Goal: Task Accomplishment & Management: Manage account settings

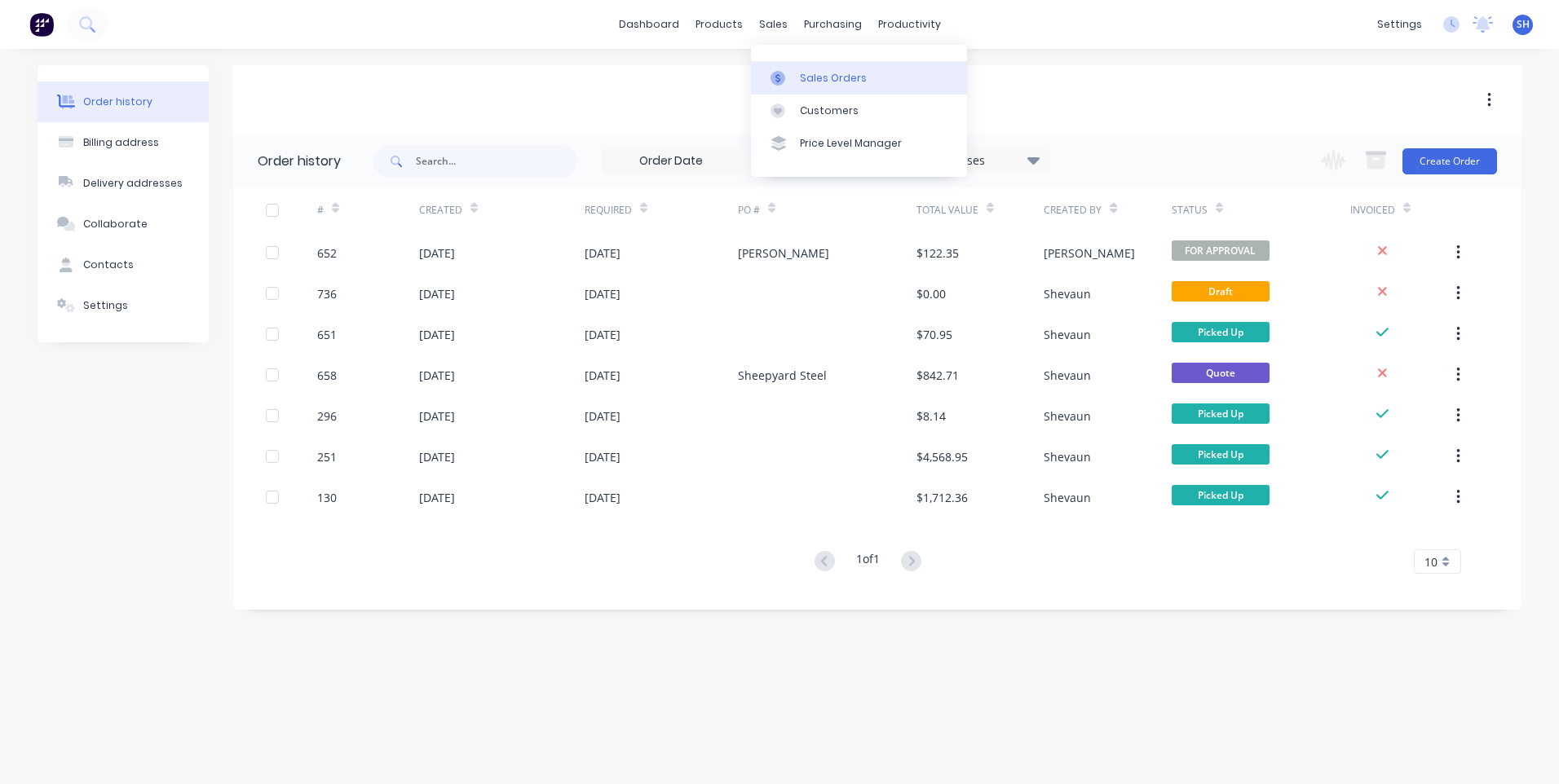
click at [810, 74] on div "Sales Orders" at bounding box center [833, 78] width 67 height 14
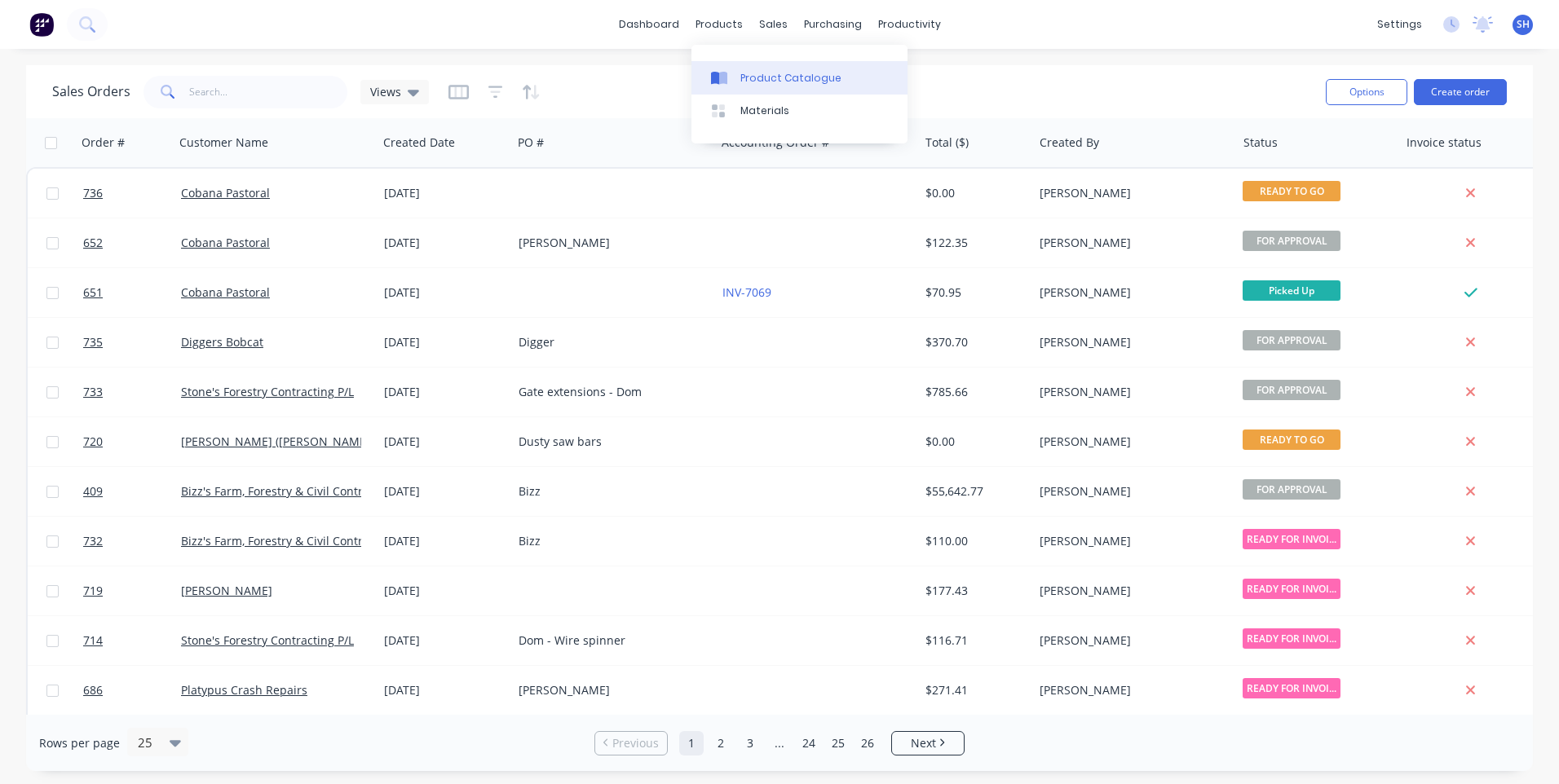
click at [758, 75] on div "Product Catalogue" at bounding box center [791, 78] width 101 height 14
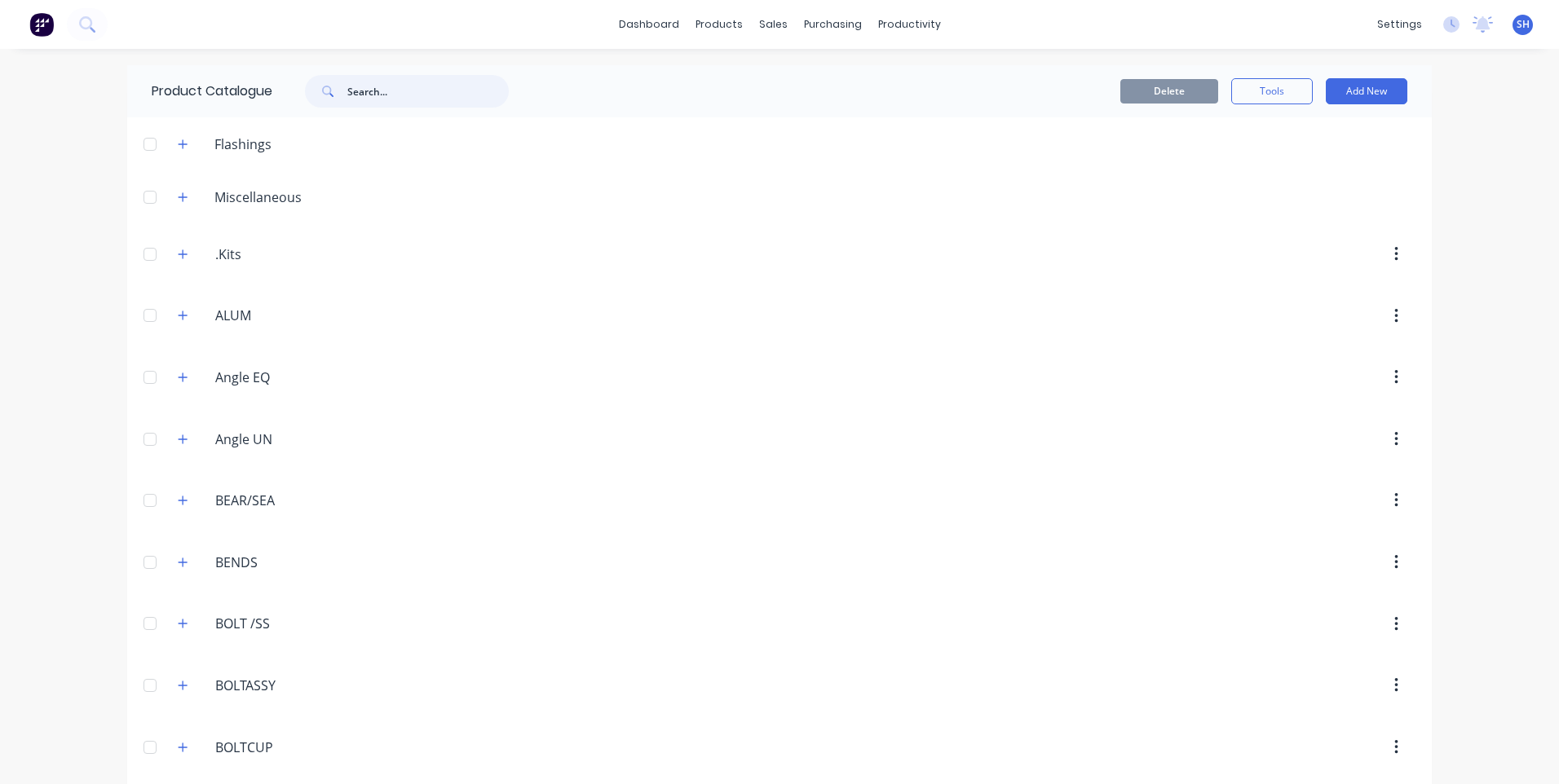
click at [351, 92] on input "text" at bounding box center [428, 91] width 161 height 32
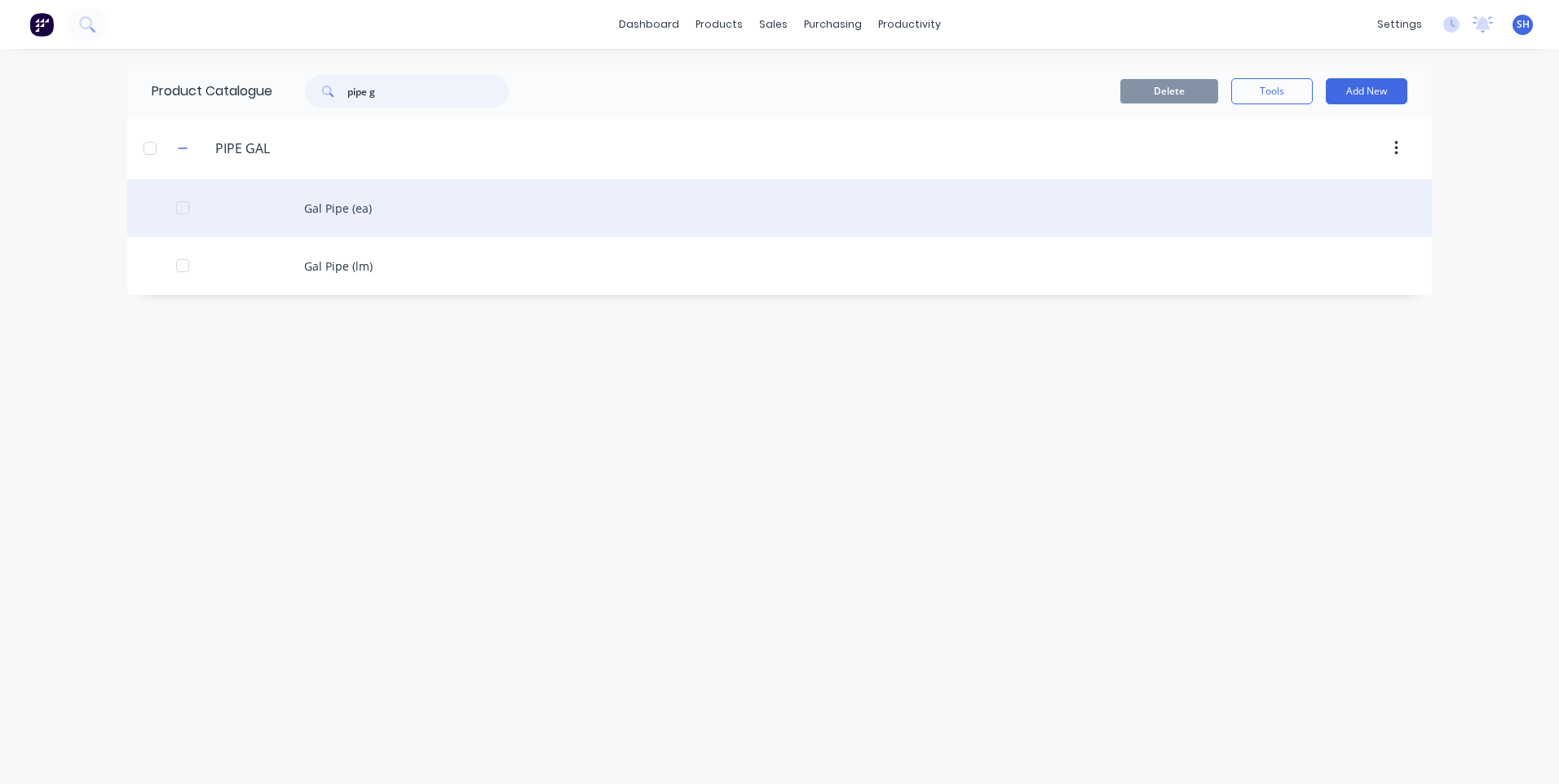
type input "pipe g"
click at [327, 203] on div "Gal Pipe (ea)" at bounding box center [779, 208] width 1305 height 58
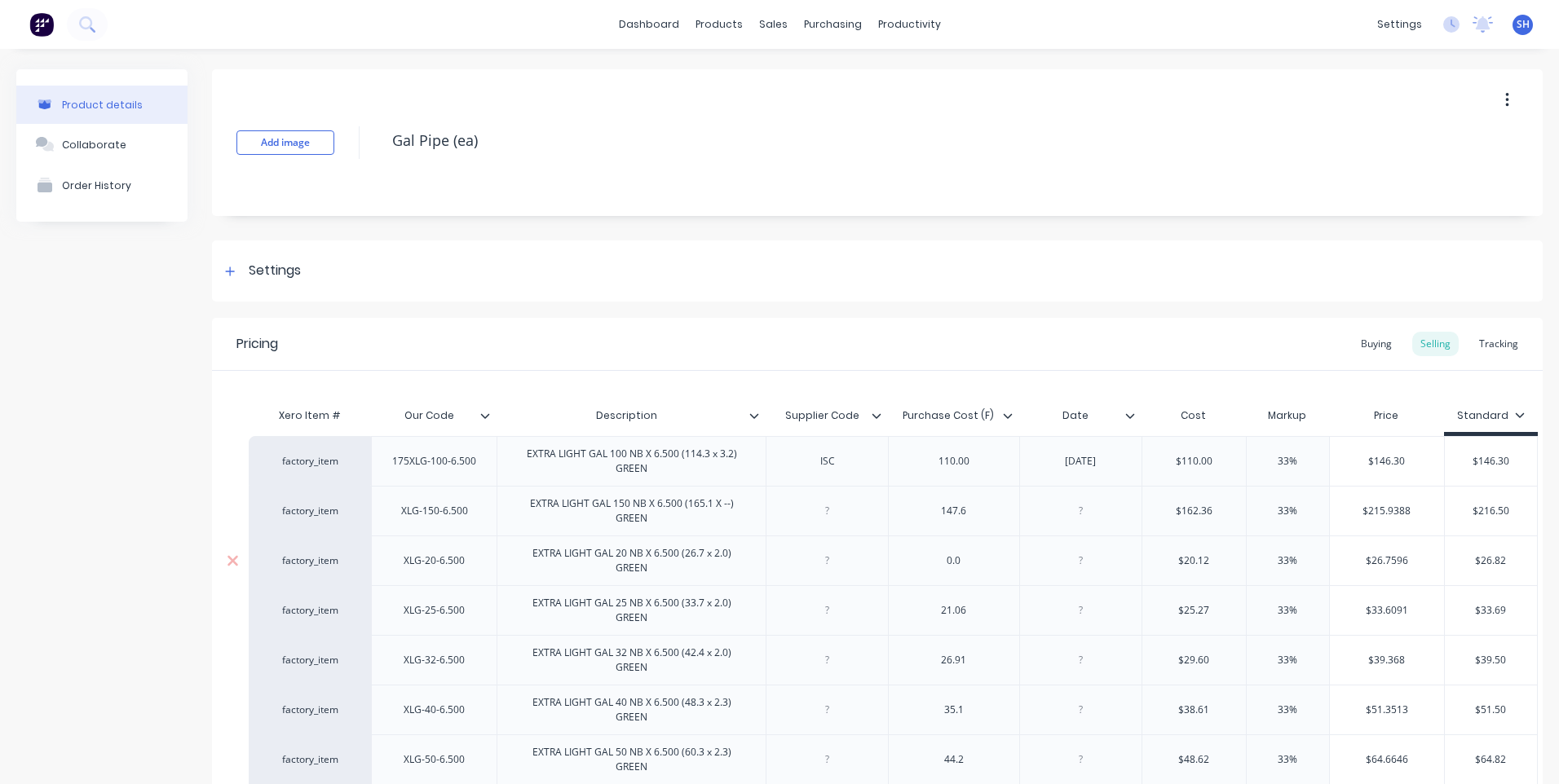
type textarea "x"
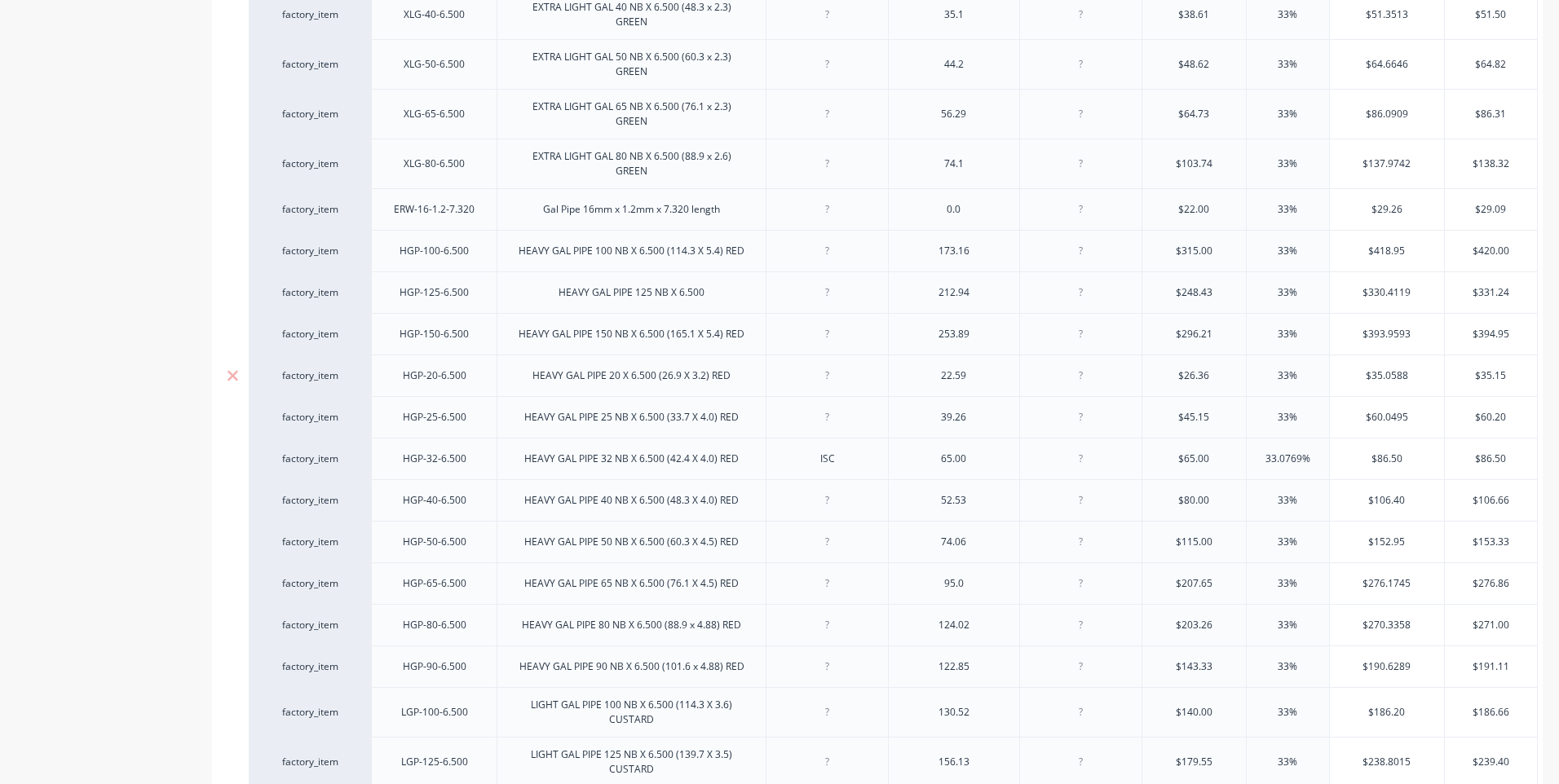
scroll to position [1059, 0]
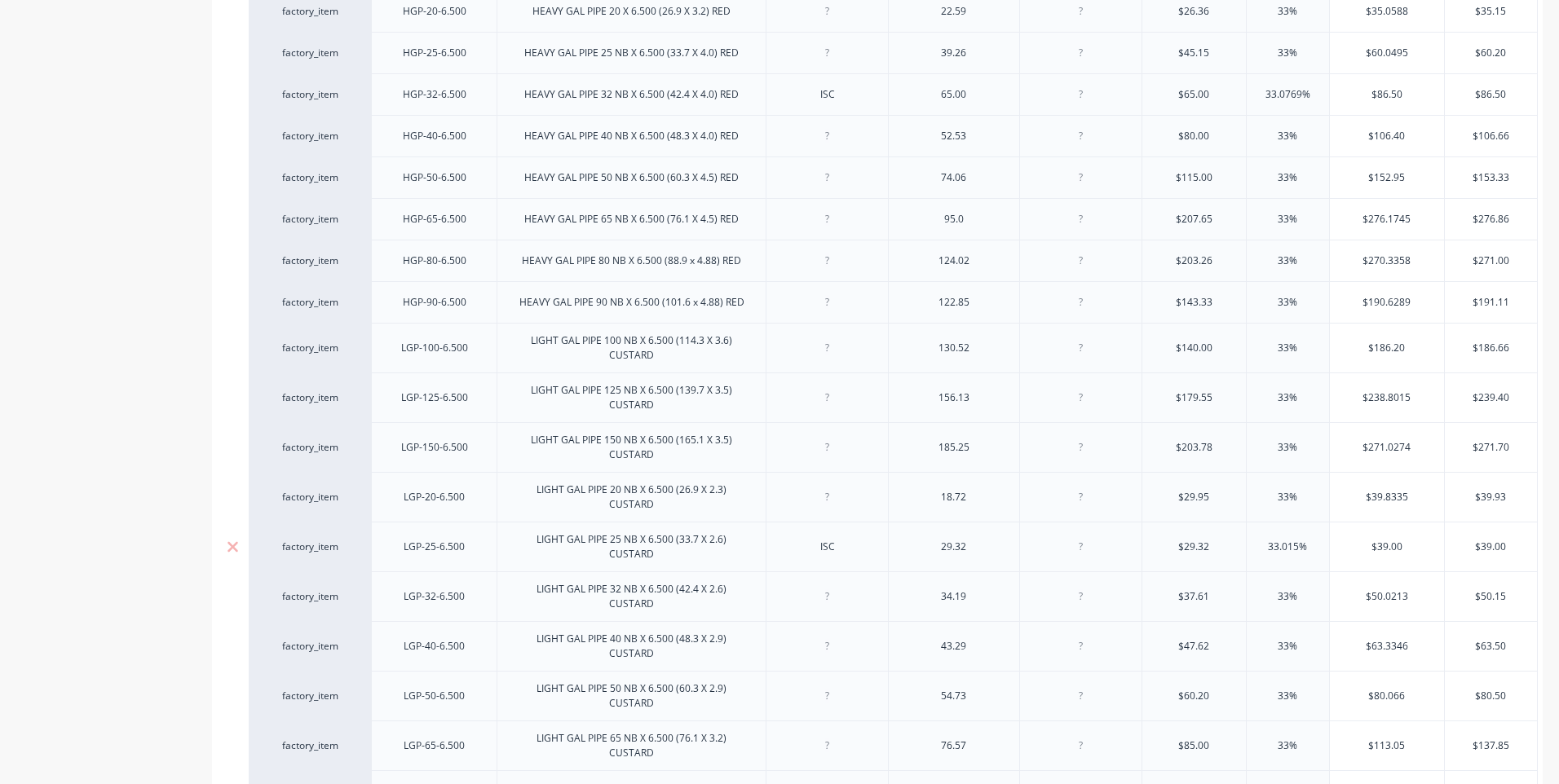
drag, startPoint x: 1081, startPoint y: 551, endPoint x: 1089, endPoint y: 564, distance: 15.3
click at [1080, 551] on div at bounding box center [1080, 547] width 82 height 22
type input "$29.32"
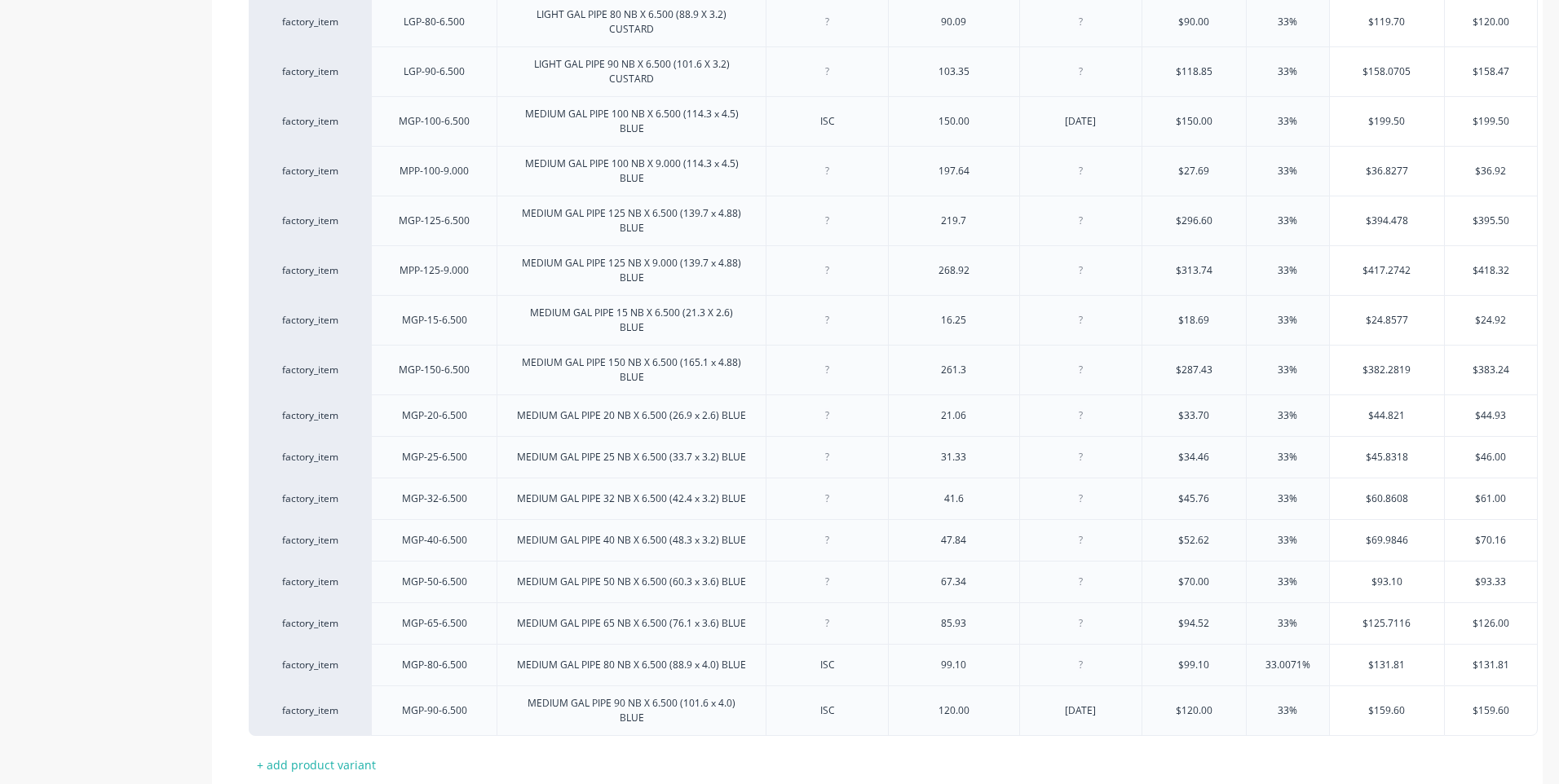
scroll to position [1951, 0]
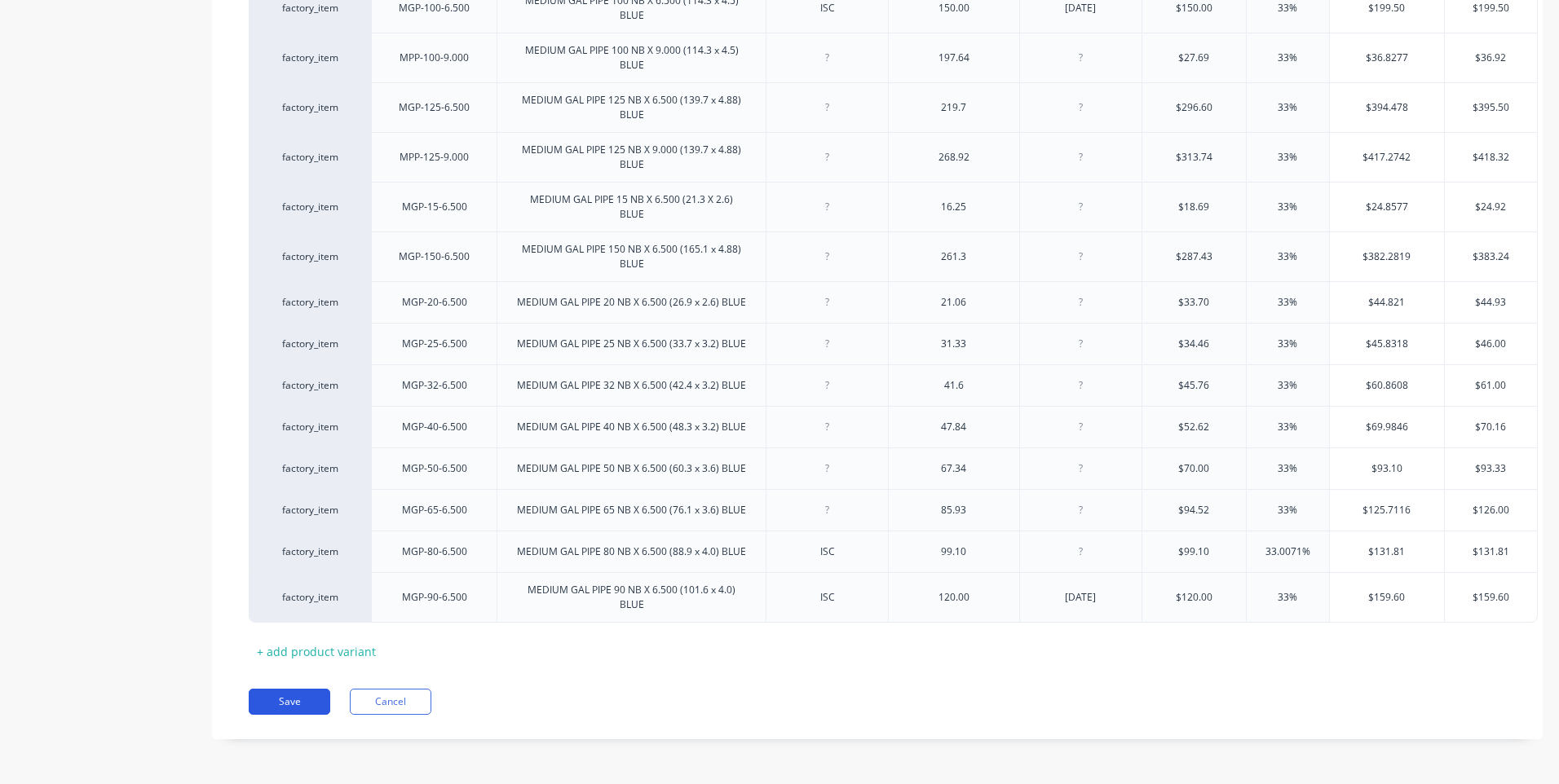
click at [286, 701] on button "Save" at bounding box center [289, 701] width 82 height 26
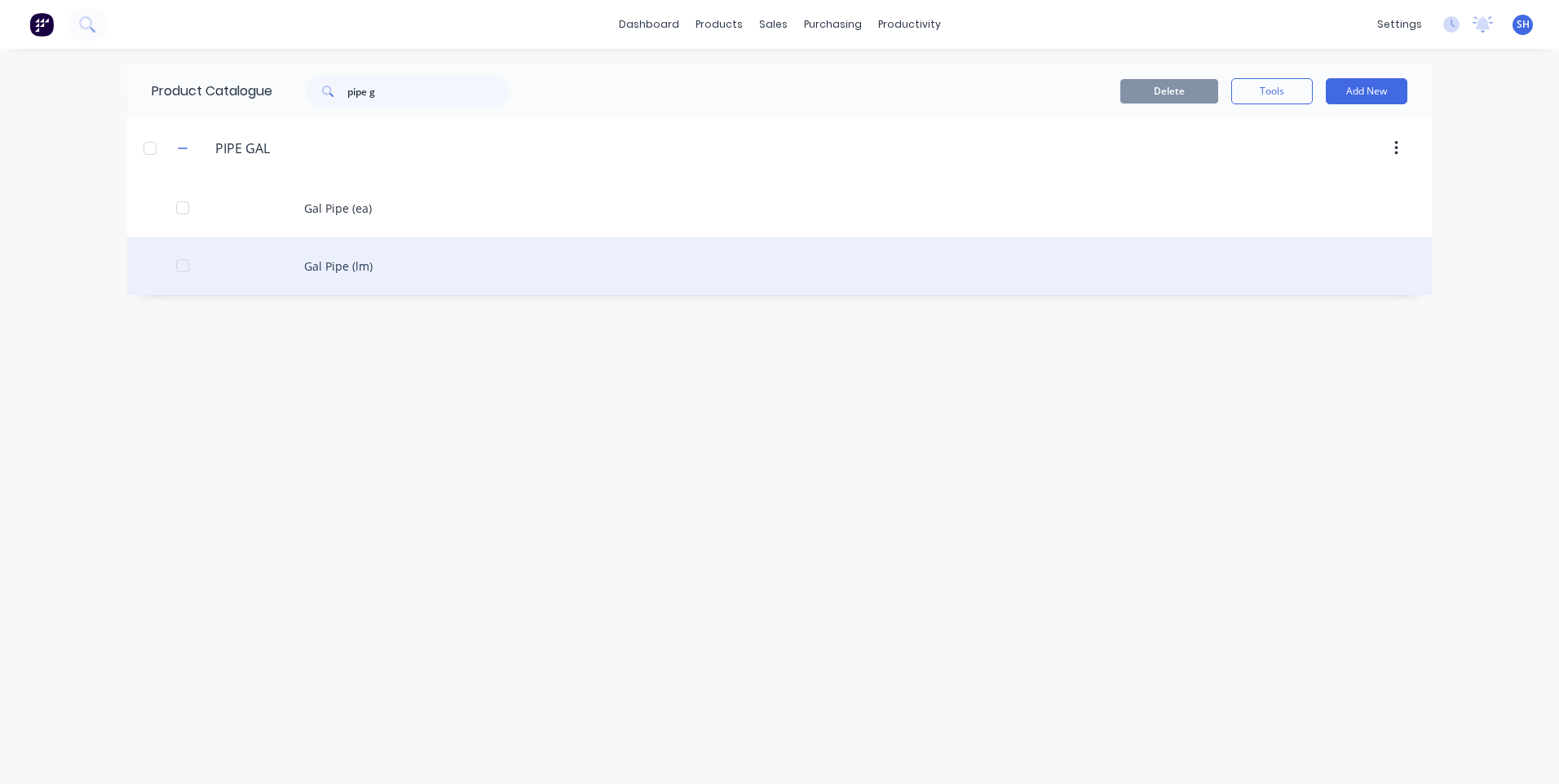
click at [347, 263] on div "Gal Pipe (lm)" at bounding box center [779, 266] width 1305 height 58
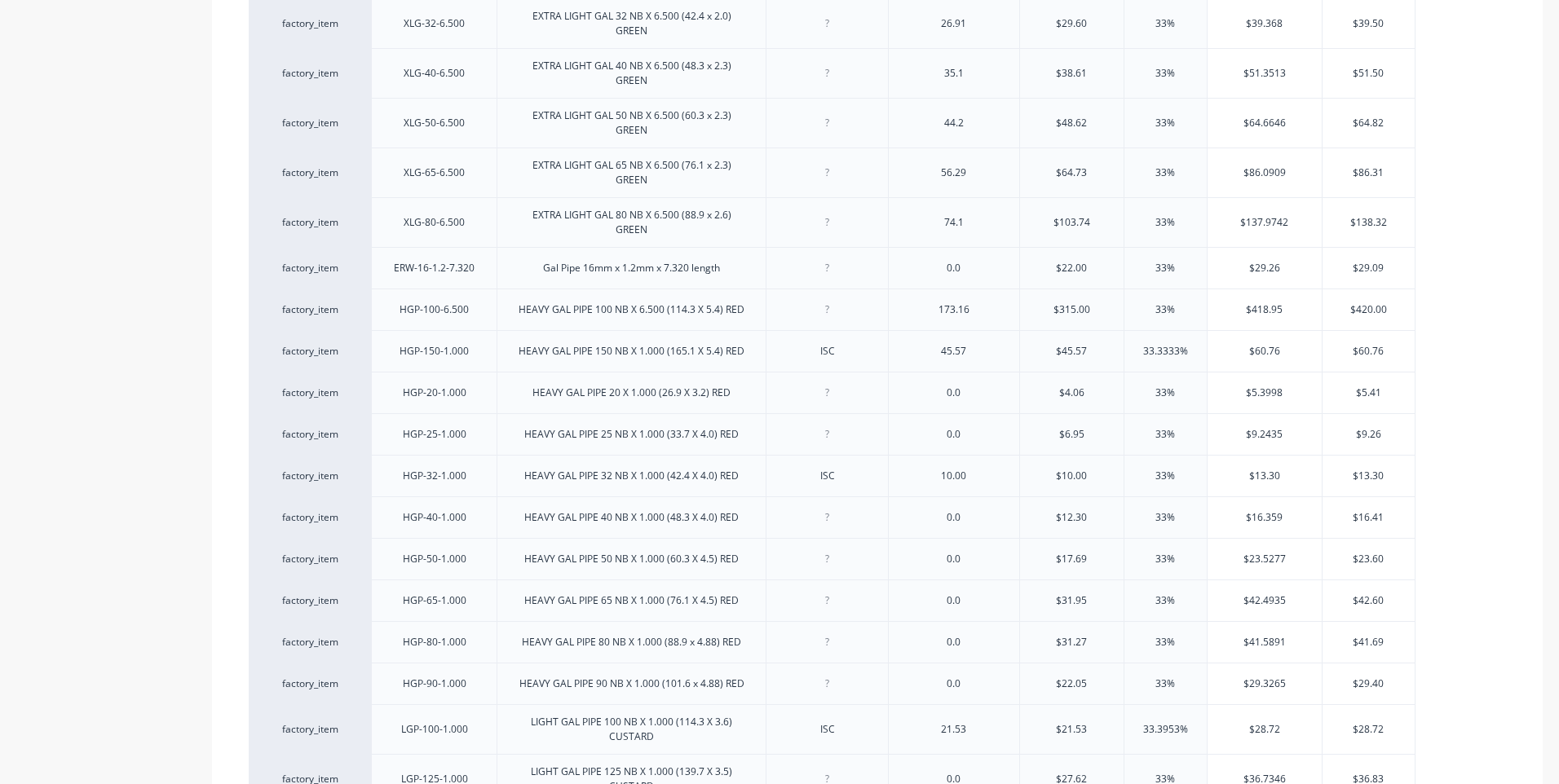
scroll to position [978, 0]
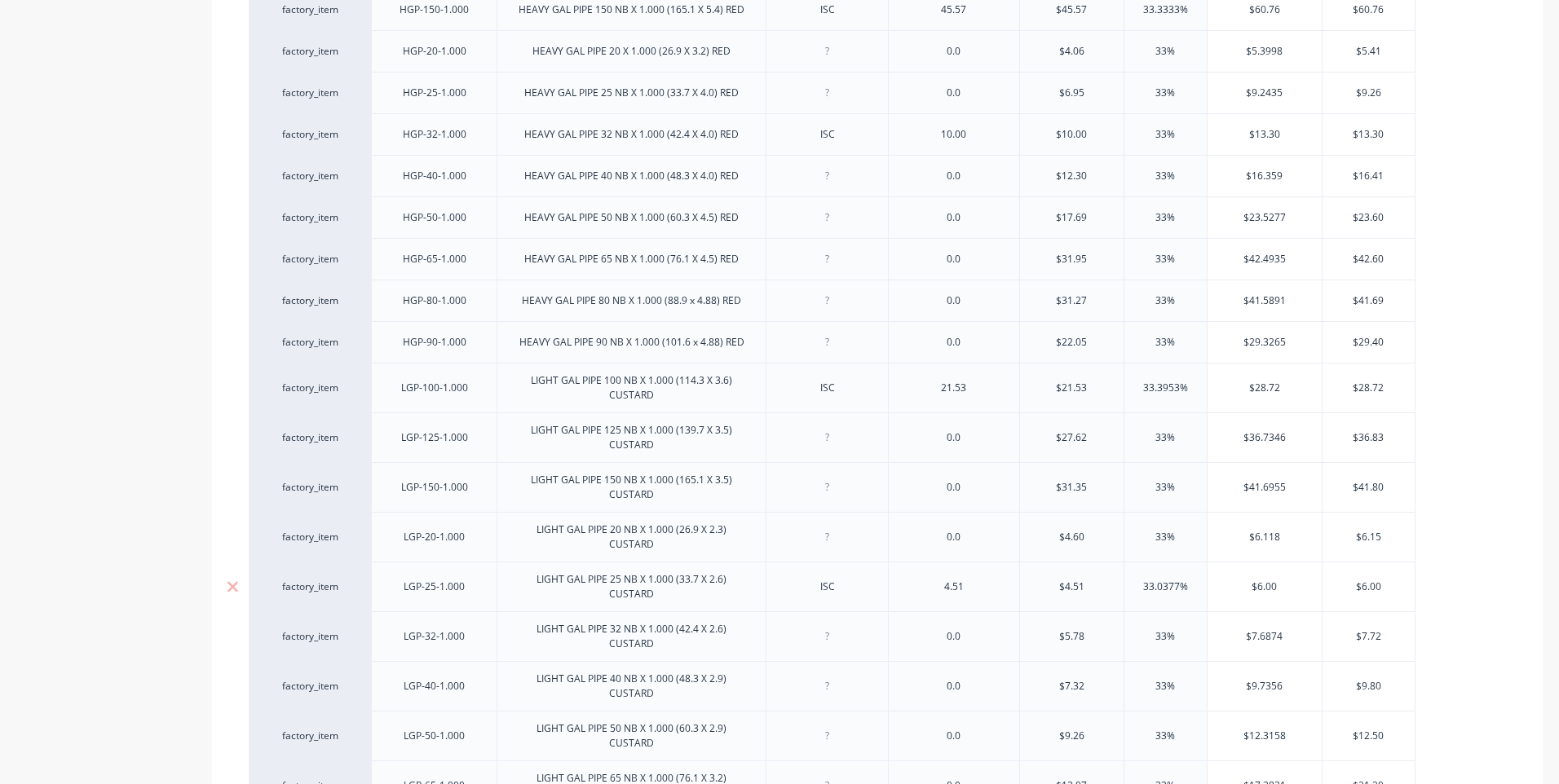
click at [851, 598] on div "ISC" at bounding box center [828, 587] width 82 height 22
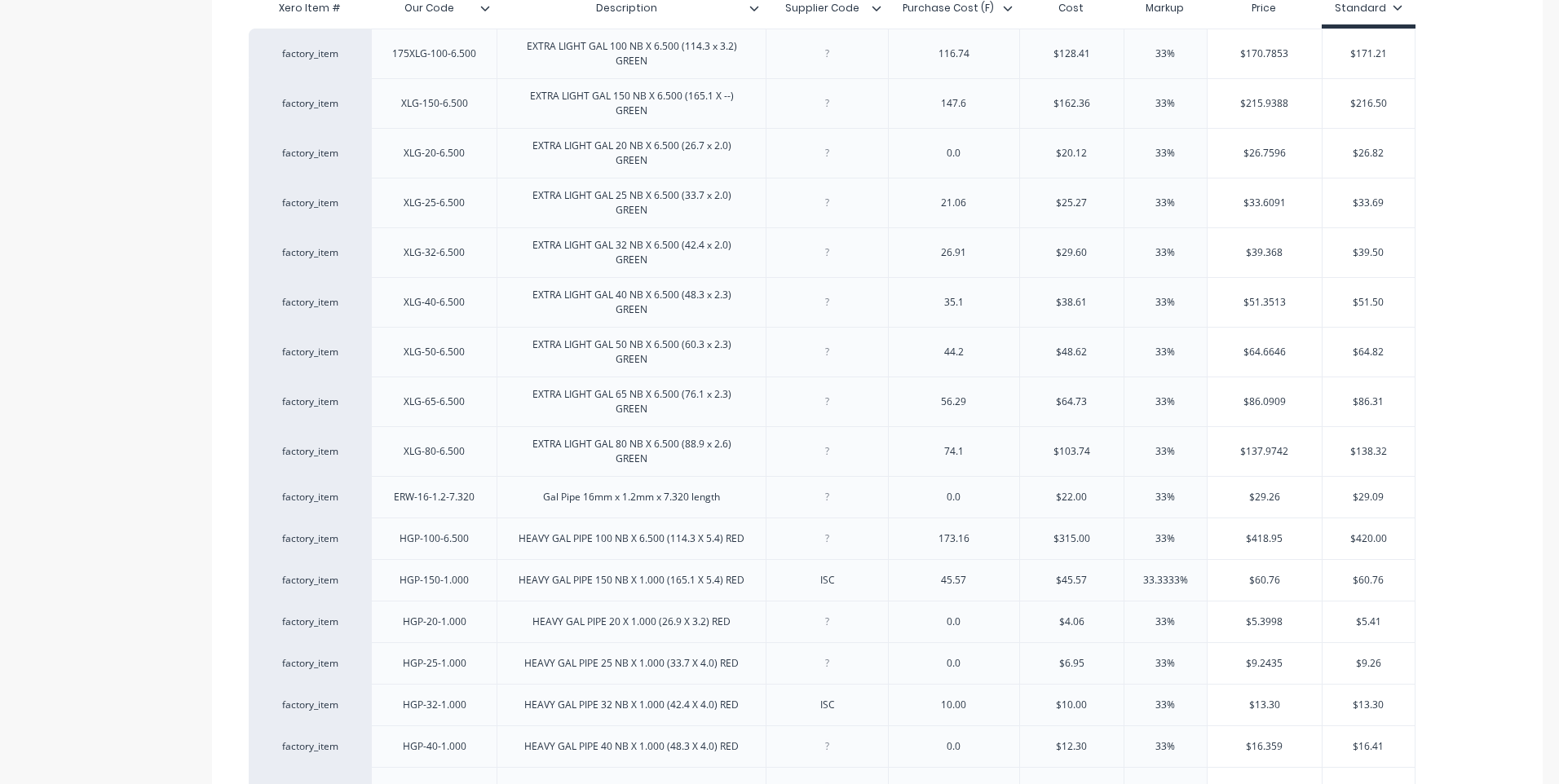
scroll to position [0, 0]
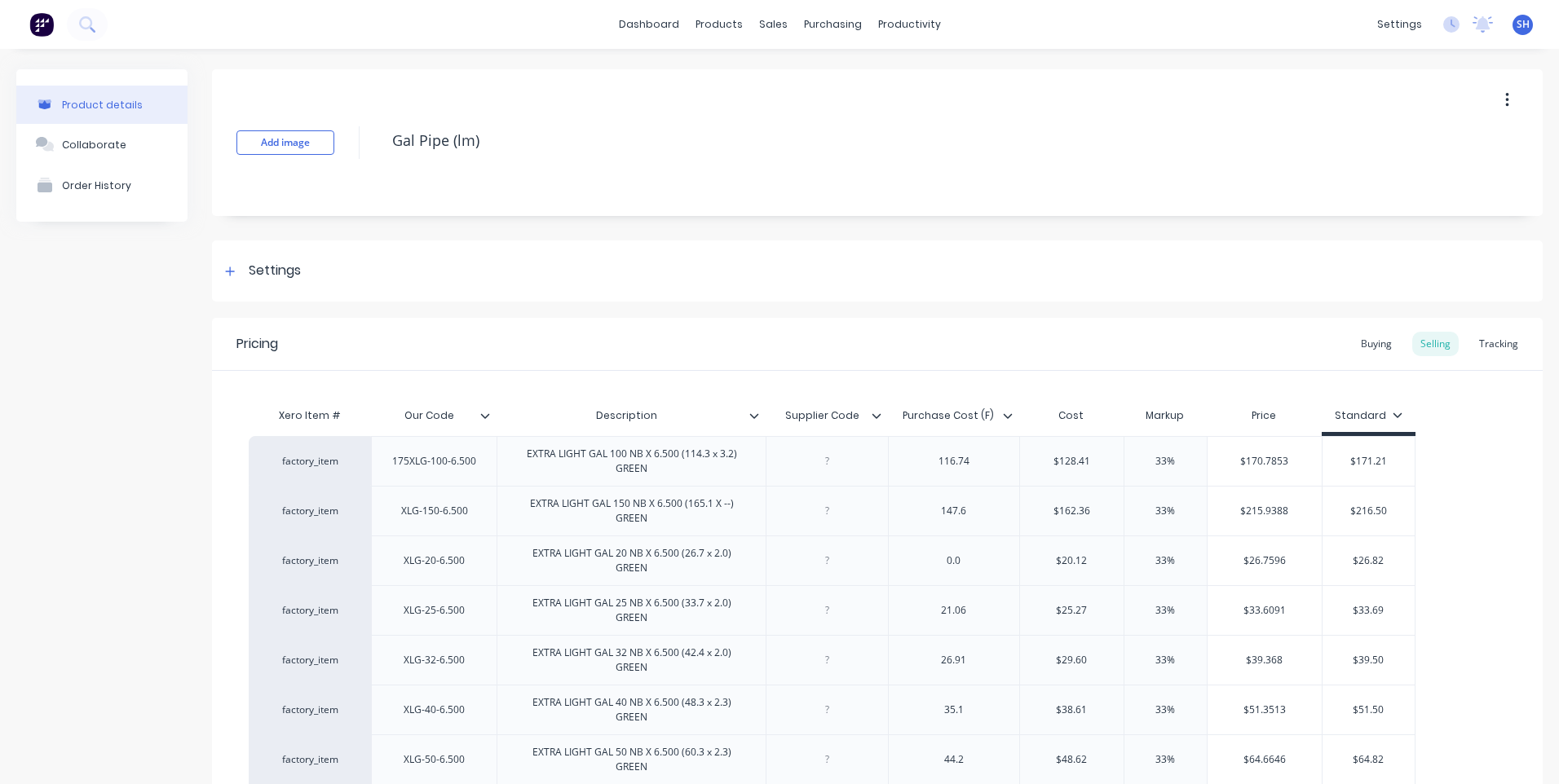
type textarea "x"
drag, startPoint x: 855, startPoint y: 413, endPoint x: 784, endPoint y: 423, distance: 71.7
type input "Date"
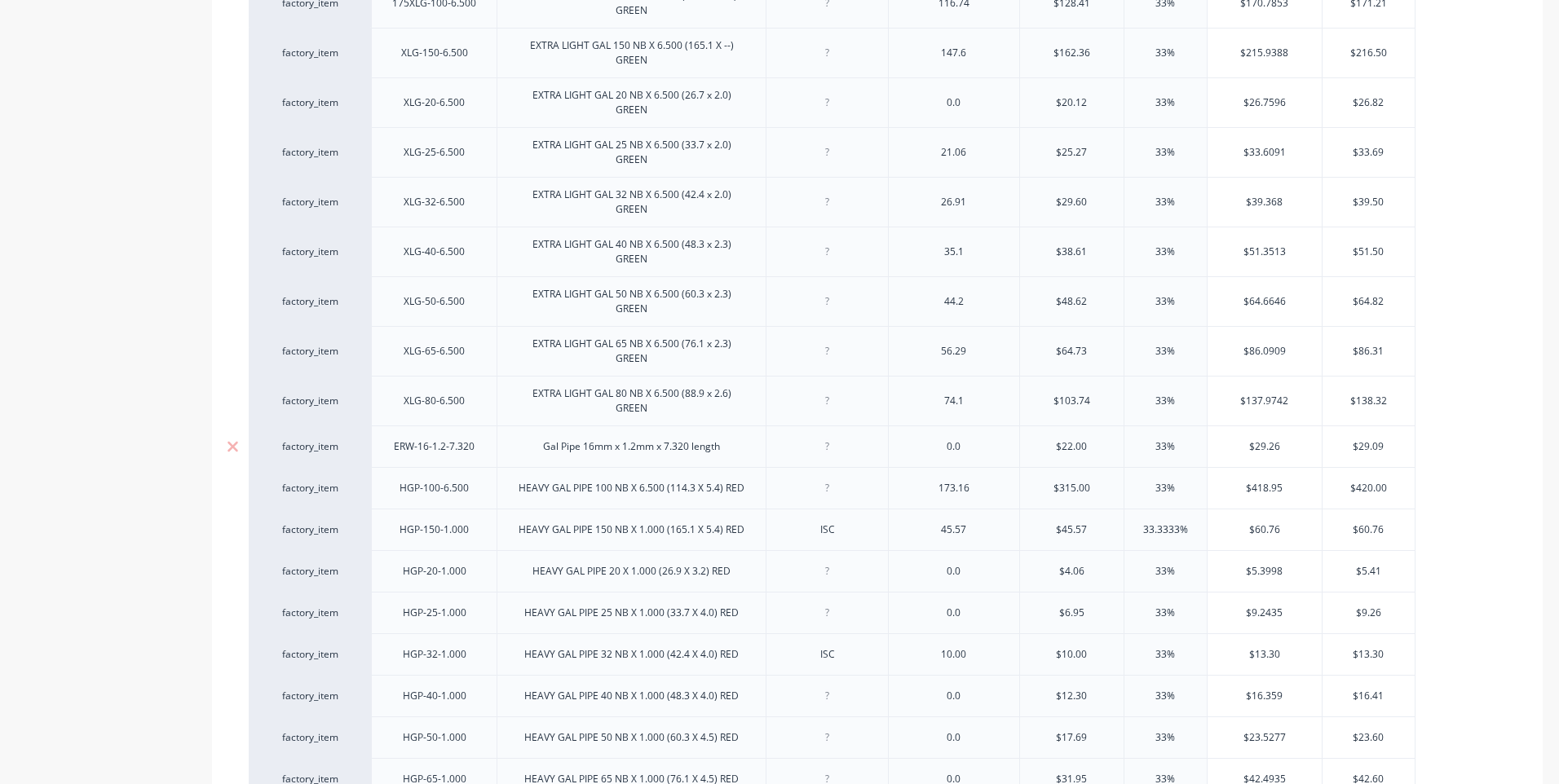
scroll to position [489, 0]
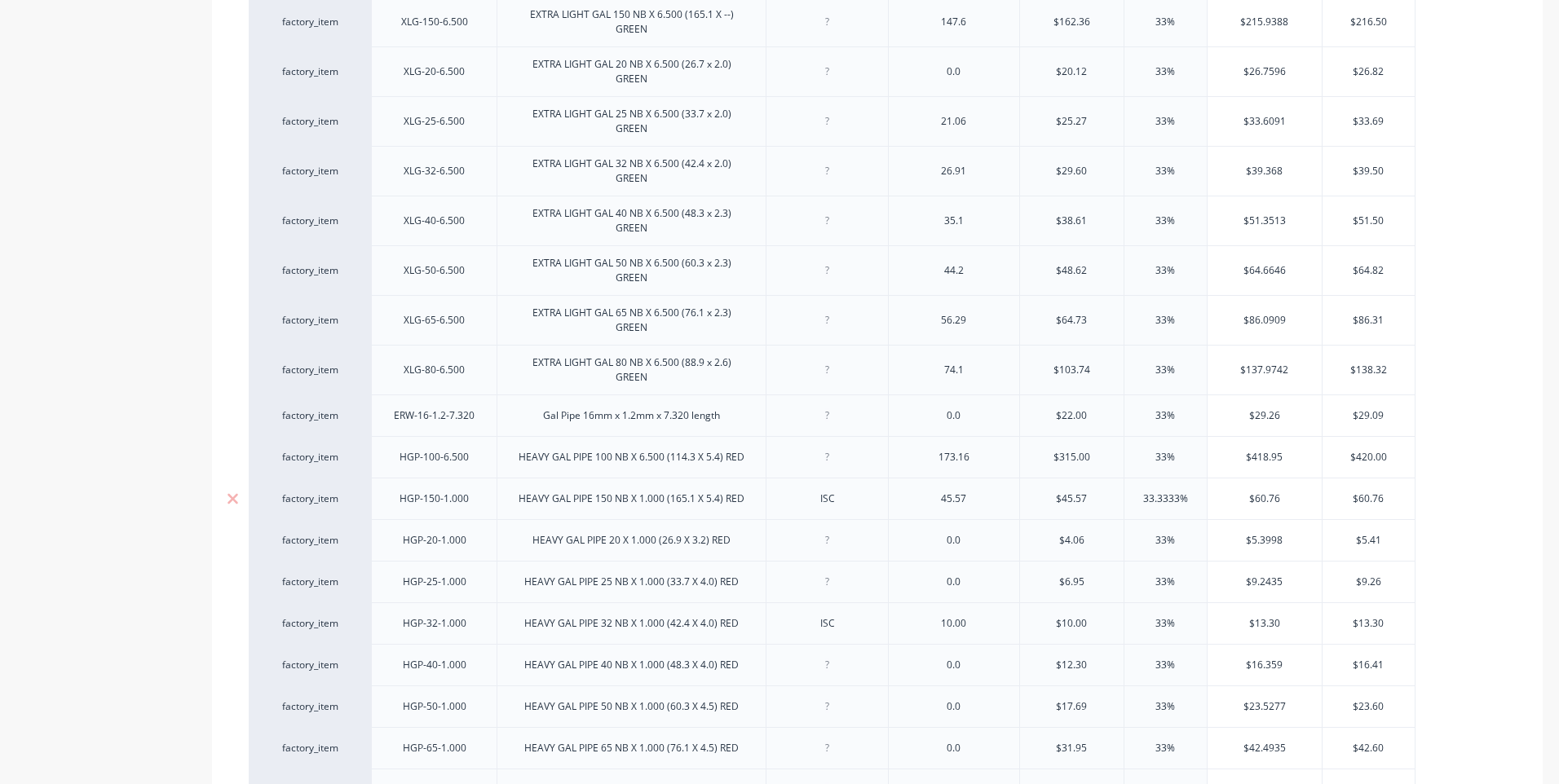
type textarea "x"
drag, startPoint x: 843, startPoint y: 508, endPoint x: 796, endPoint y: 508, distance: 47.0
type textarea "x"
drag, startPoint x: 840, startPoint y: 641, endPoint x: 791, endPoint y: 639, distance: 49.0
click at [791, 634] on div "ISC" at bounding box center [828, 624] width 82 height 22
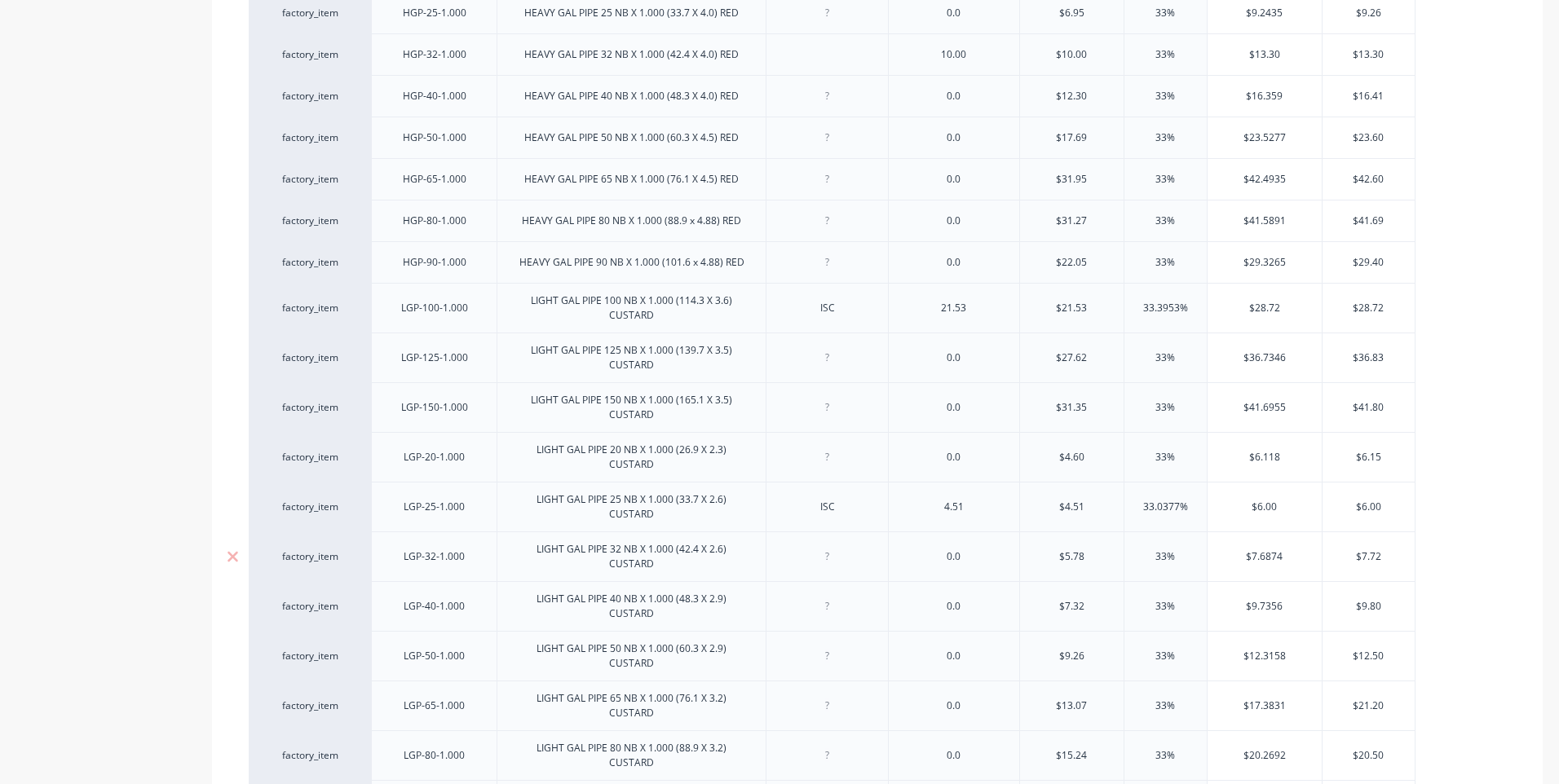
scroll to position [1059, 0]
type textarea "x"
drag, startPoint x: 847, startPoint y: 517, endPoint x: 806, endPoint y: 519, distance: 41.0
click at [806, 516] on div "ISC" at bounding box center [828, 506] width 82 height 22
type textarea "x"
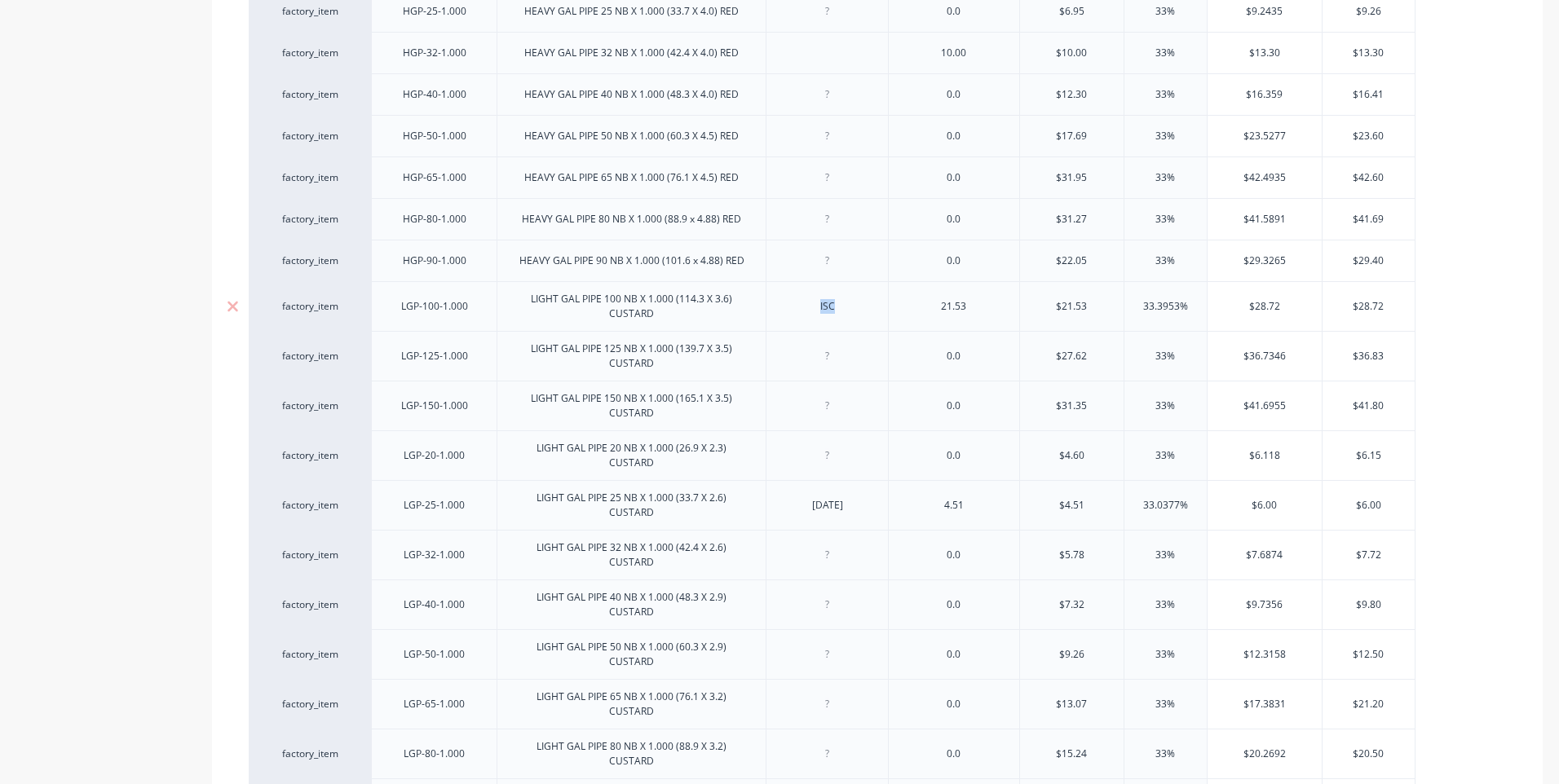
drag, startPoint x: 806, startPoint y: 320, endPoint x: 779, endPoint y: 320, distance: 27.0
click at [779, 320] on div "ISC" at bounding box center [827, 305] width 122 height 50
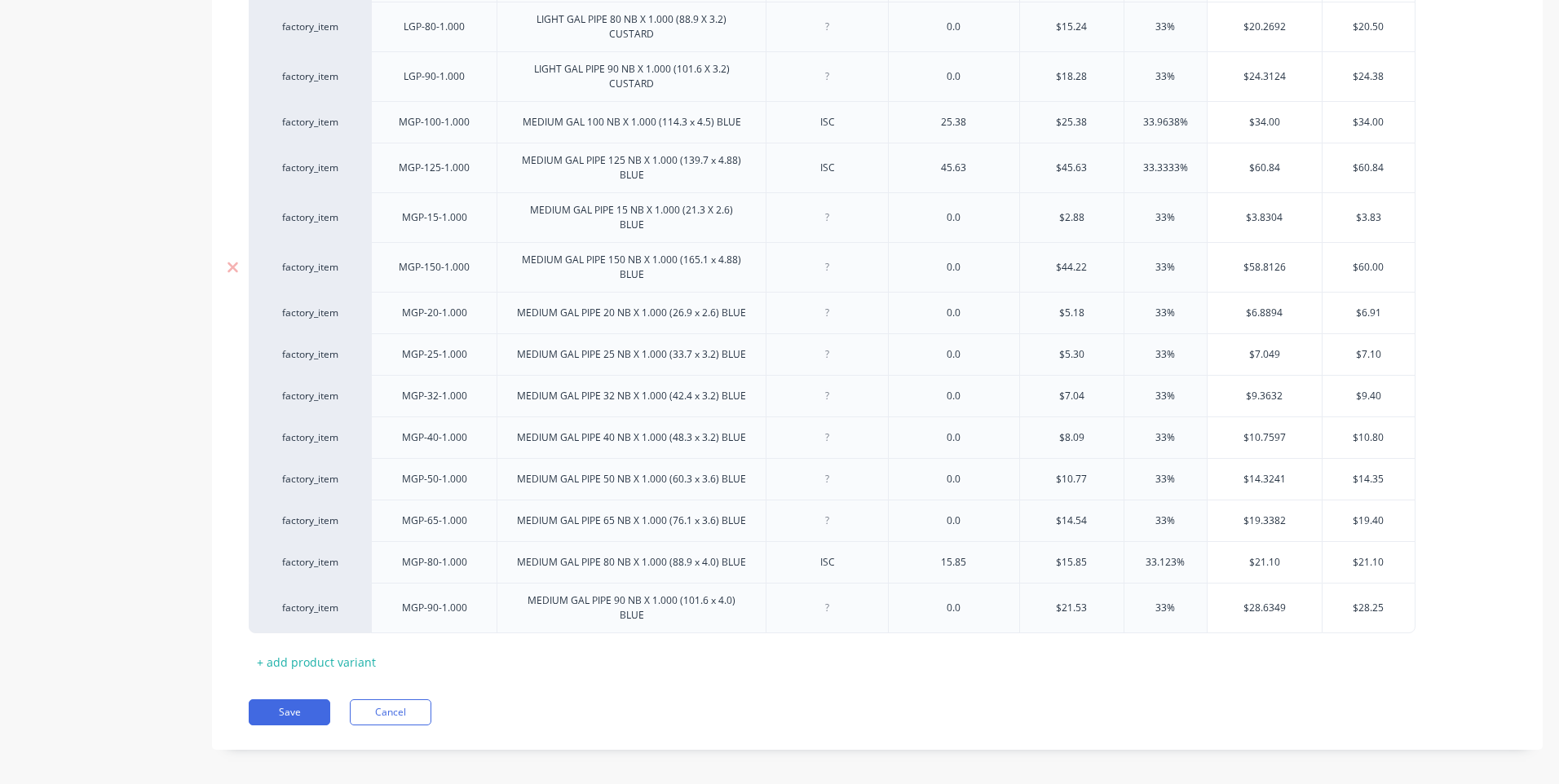
scroll to position [1798, 0]
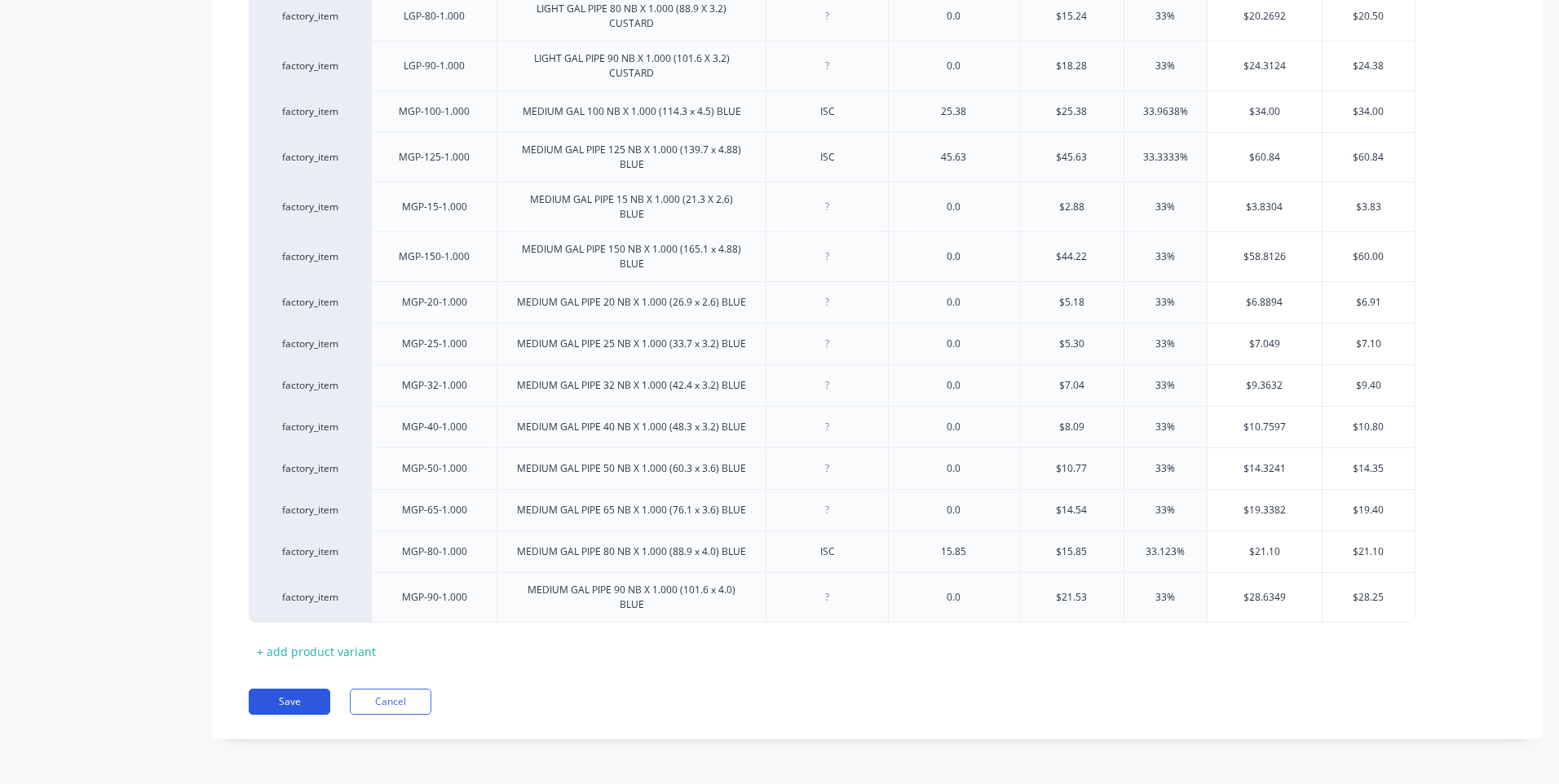
click at [289, 701] on button "Save" at bounding box center [289, 701] width 82 height 26
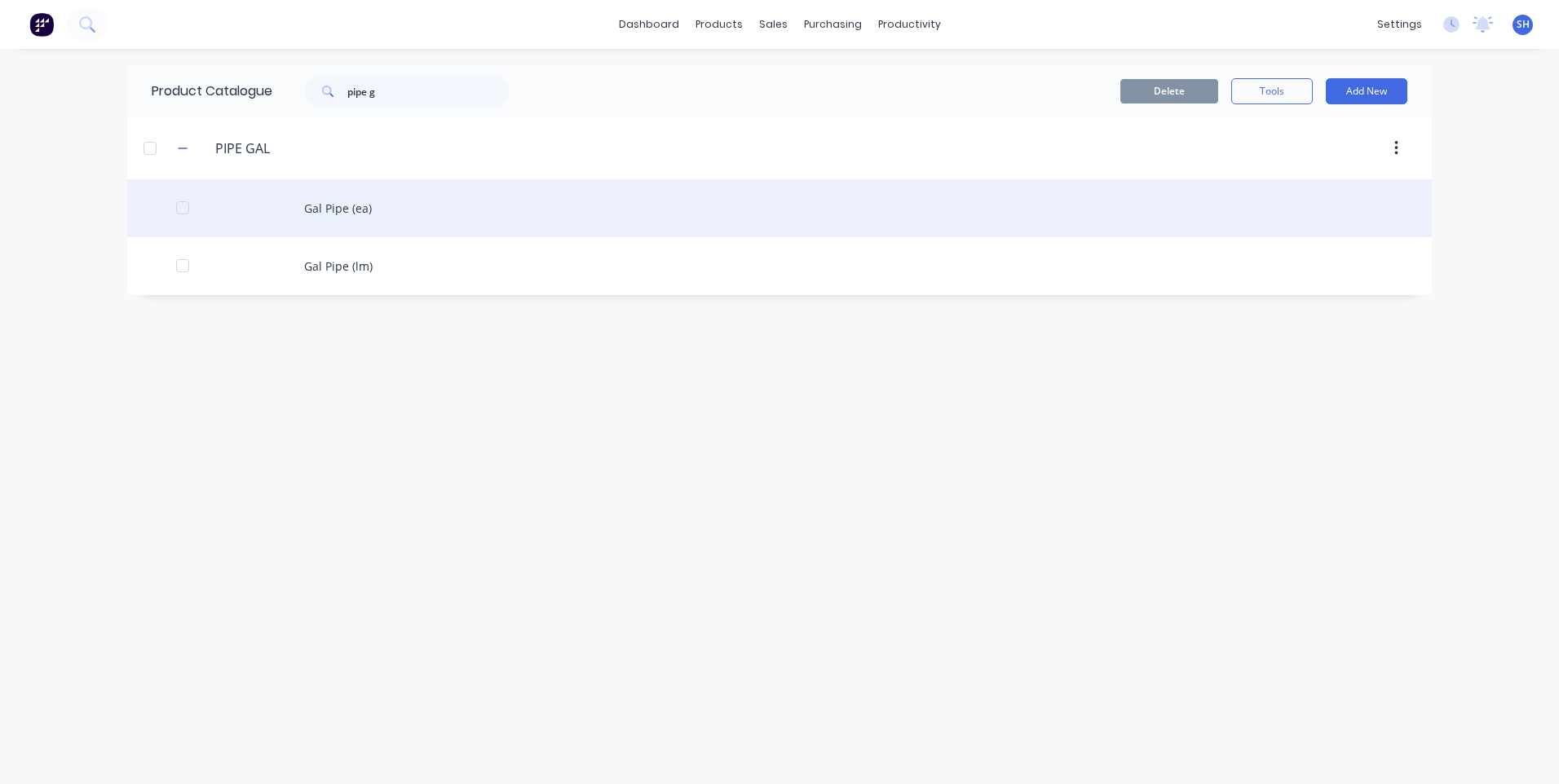
click at [326, 210] on div "Gal Pipe (ea)" at bounding box center [779, 208] width 1305 height 58
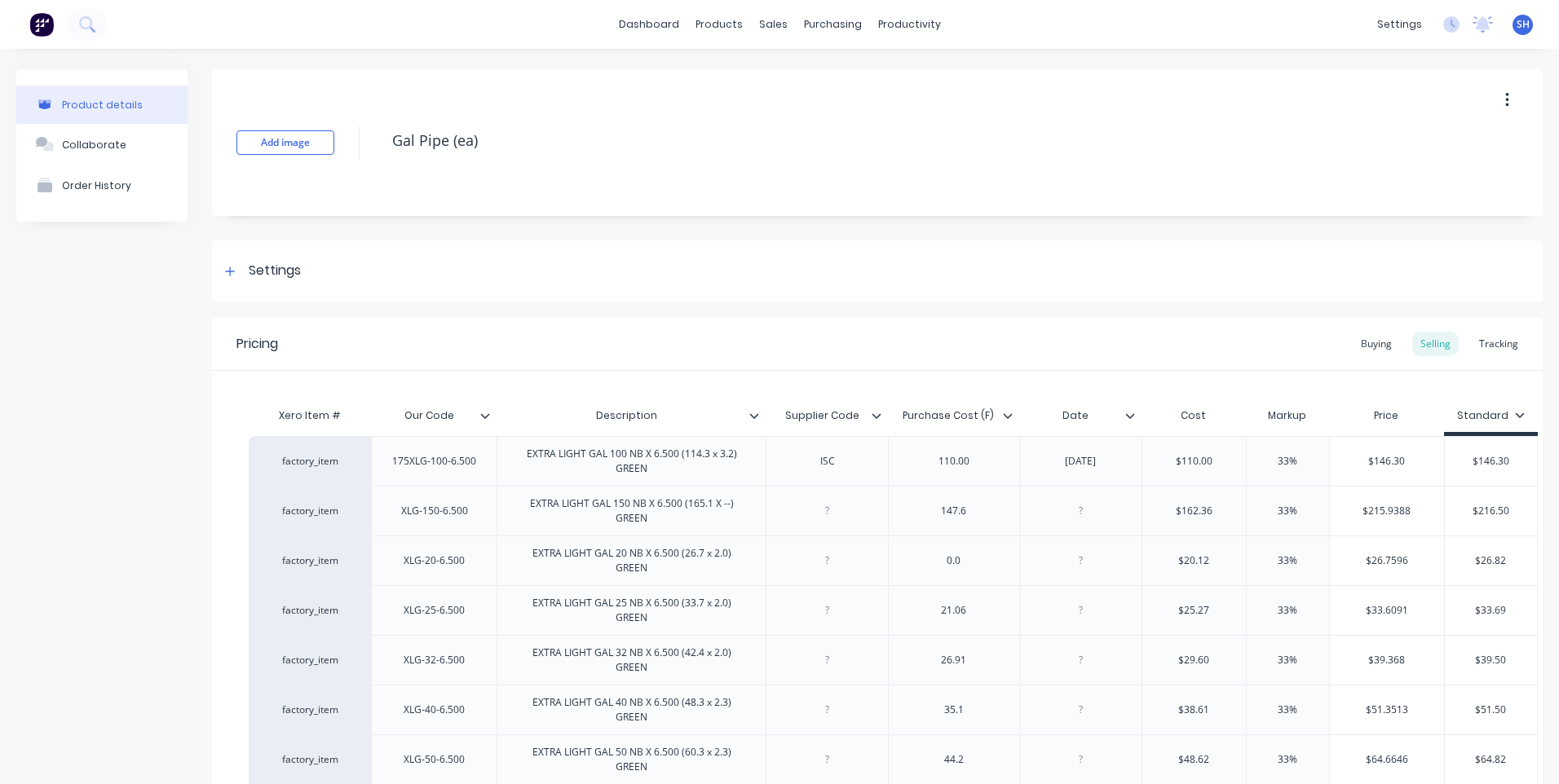
click at [1128, 415] on icon at bounding box center [1130, 415] width 9 height 5
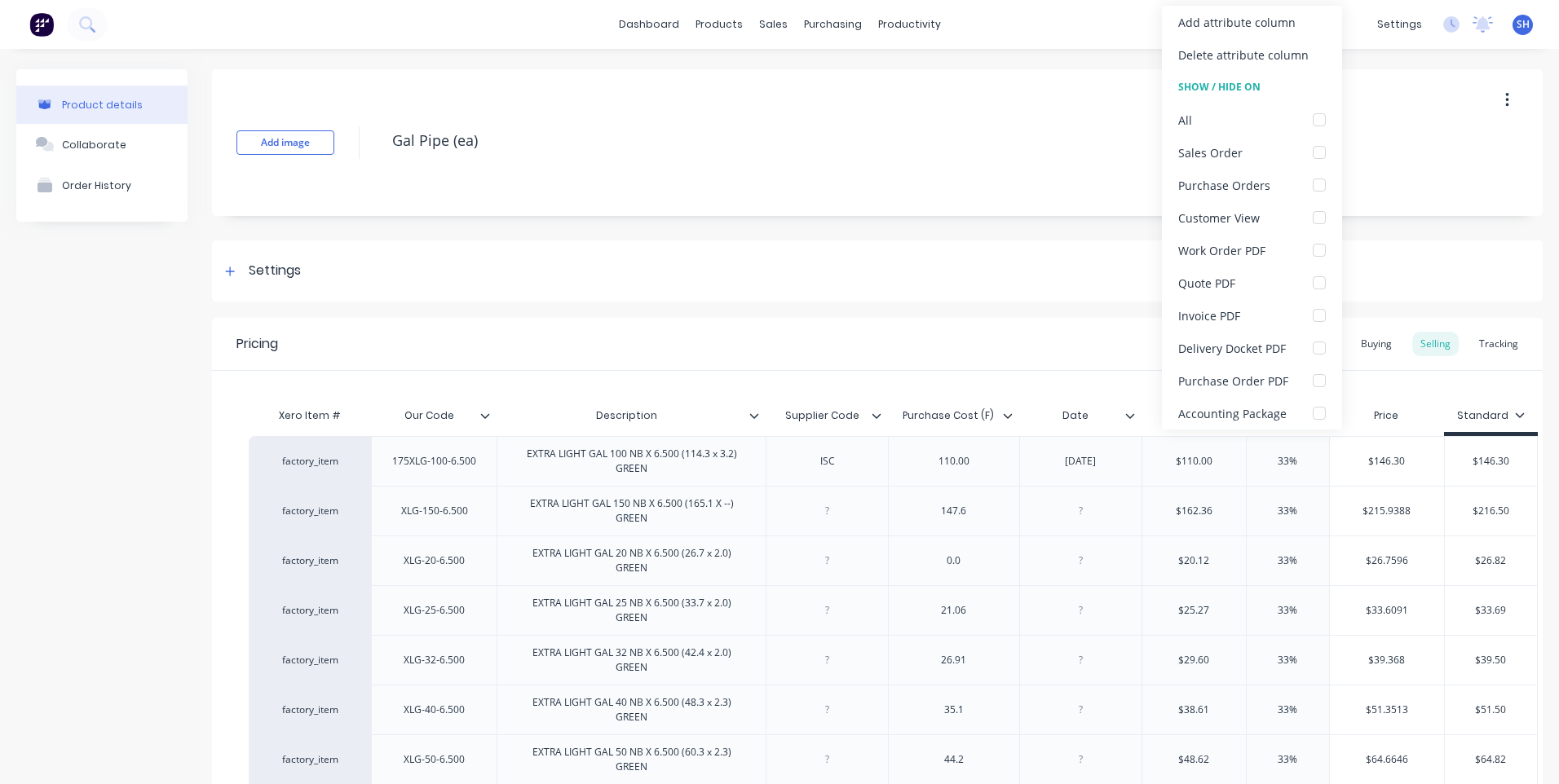
click at [1029, 329] on div "Pricing Buying Selling Tracking" at bounding box center [877, 344] width 1331 height 53
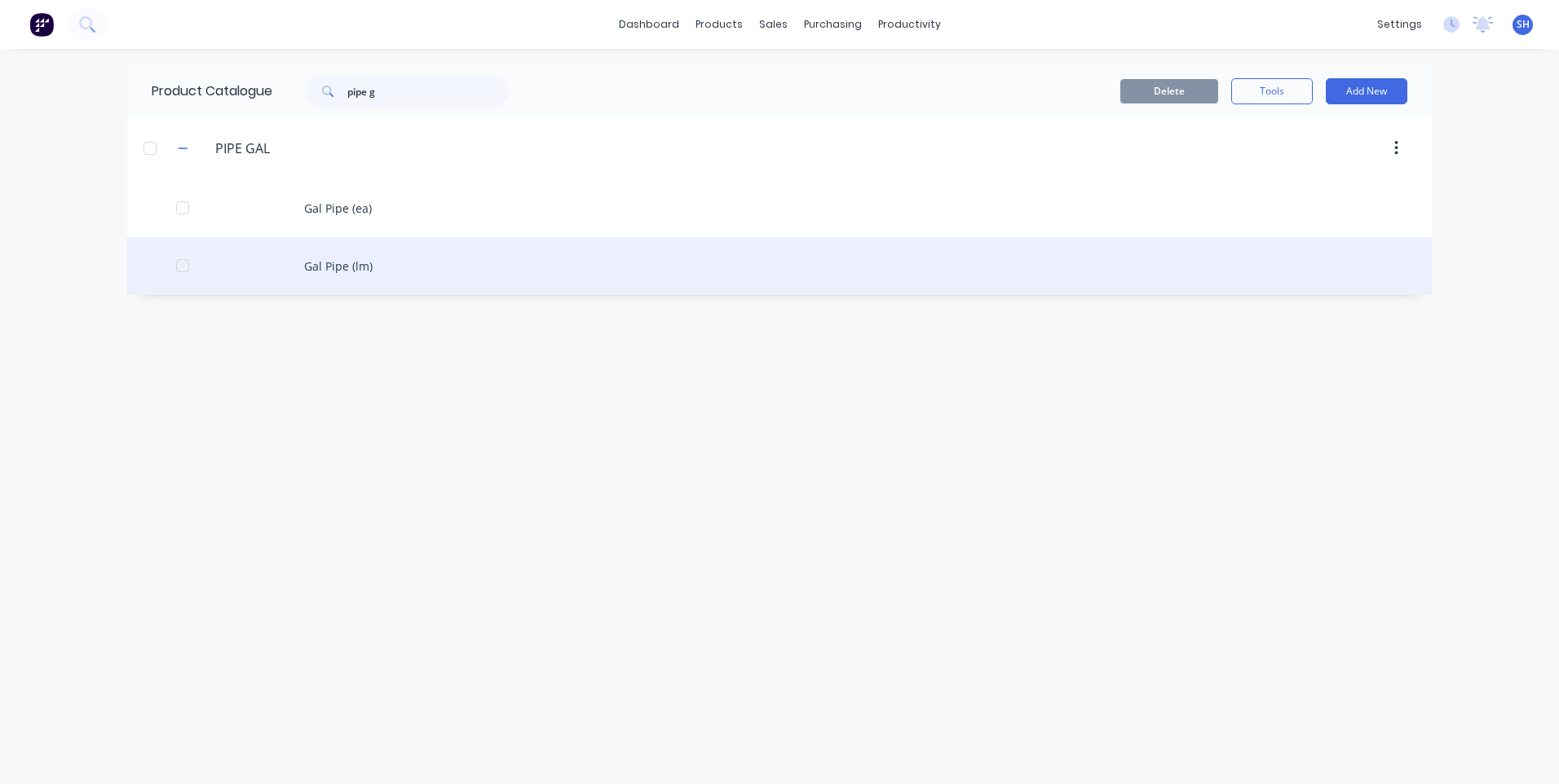
click at [352, 263] on div "Gal Pipe (lm)" at bounding box center [779, 266] width 1305 height 58
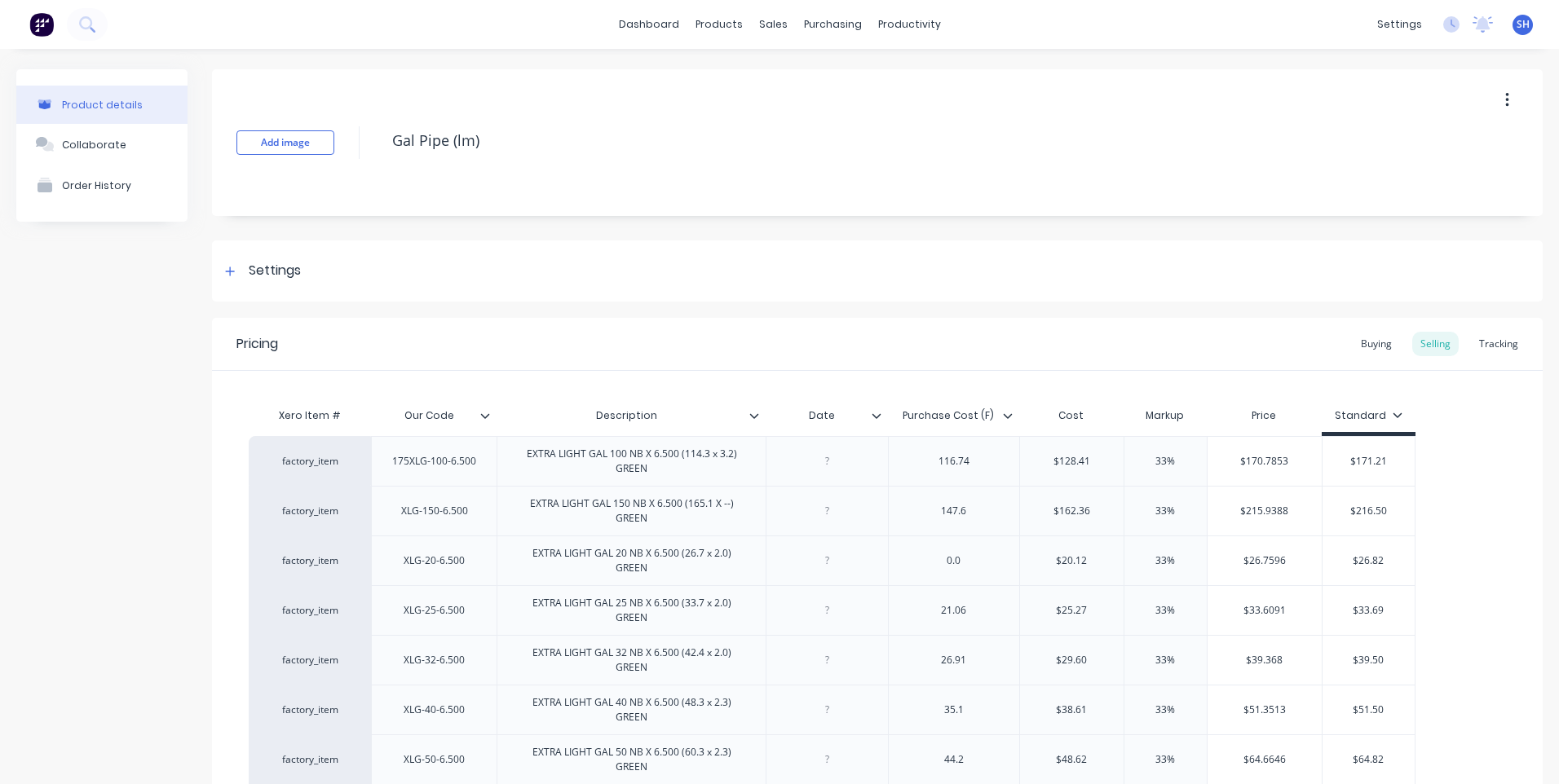
click at [879, 423] on div "Date" at bounding box center [827, 415] width 122 height 41
click at [877, 418] on icon at bounding box center [877, 415] width 9 height 5
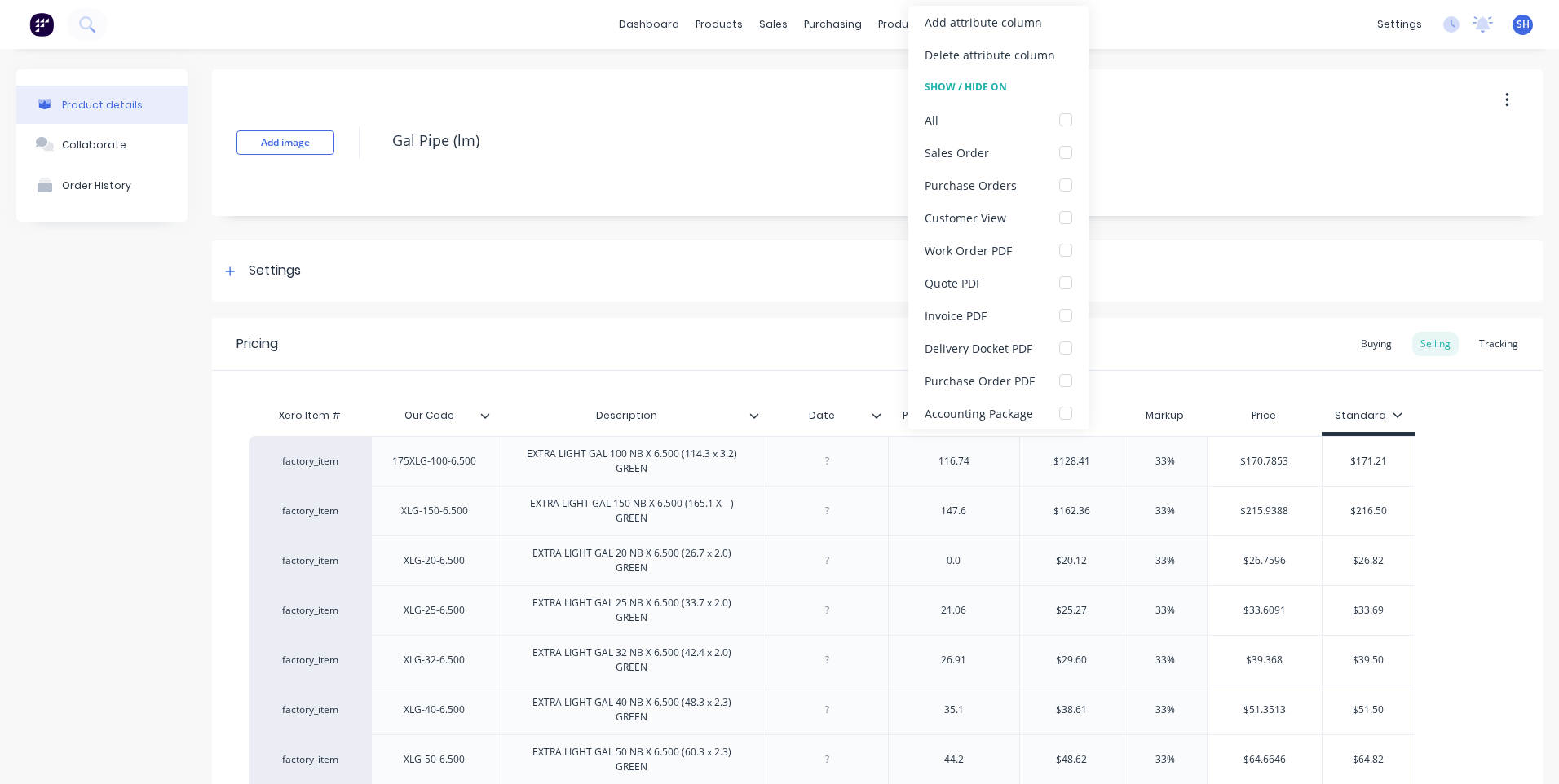
click at [832, 332] on div "Pricing Buying Selling Tracking" at bounding box center [877, 344] width 1331 height 53
type textarea "x"
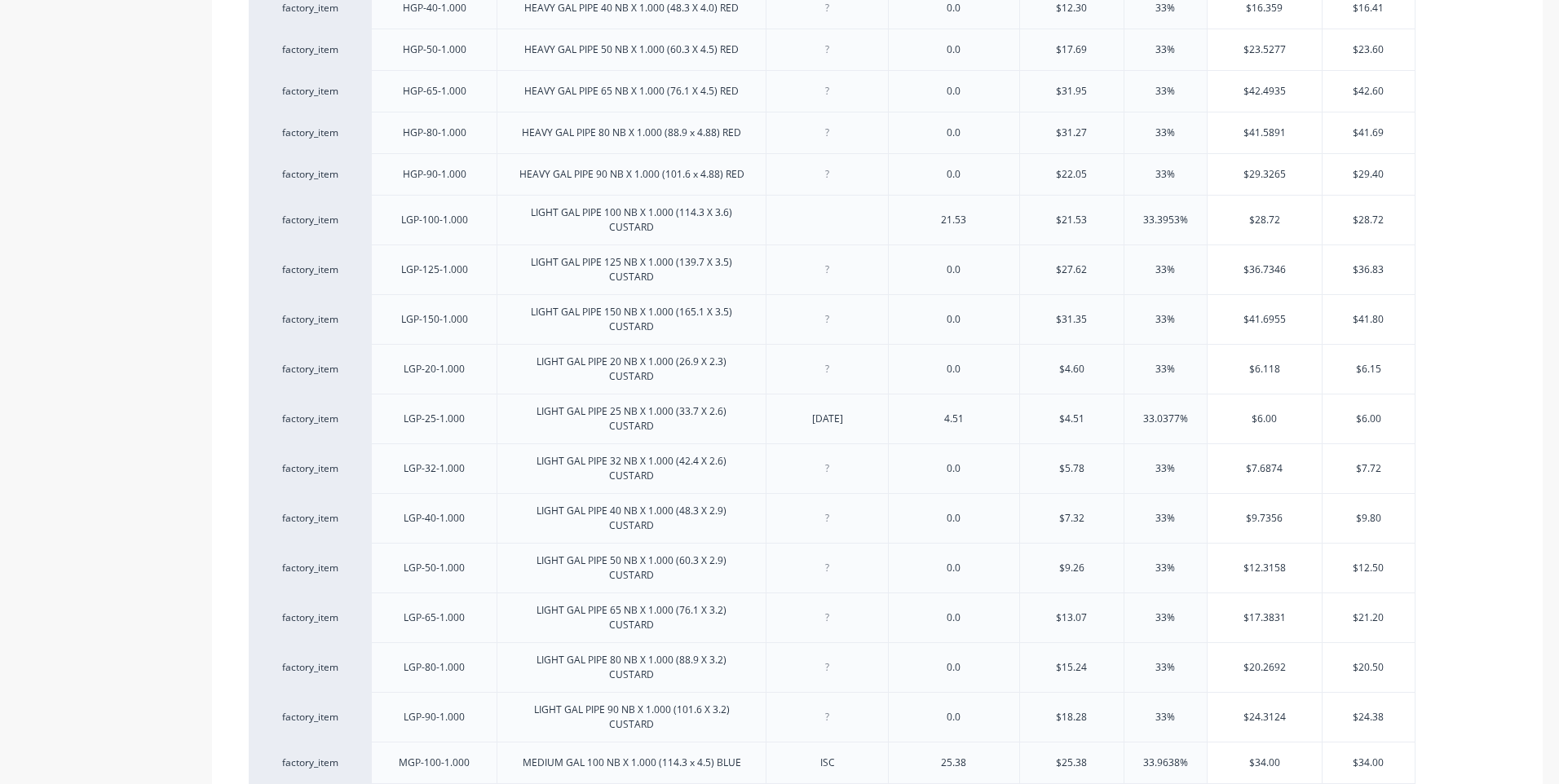
scroll to position [978, 0]
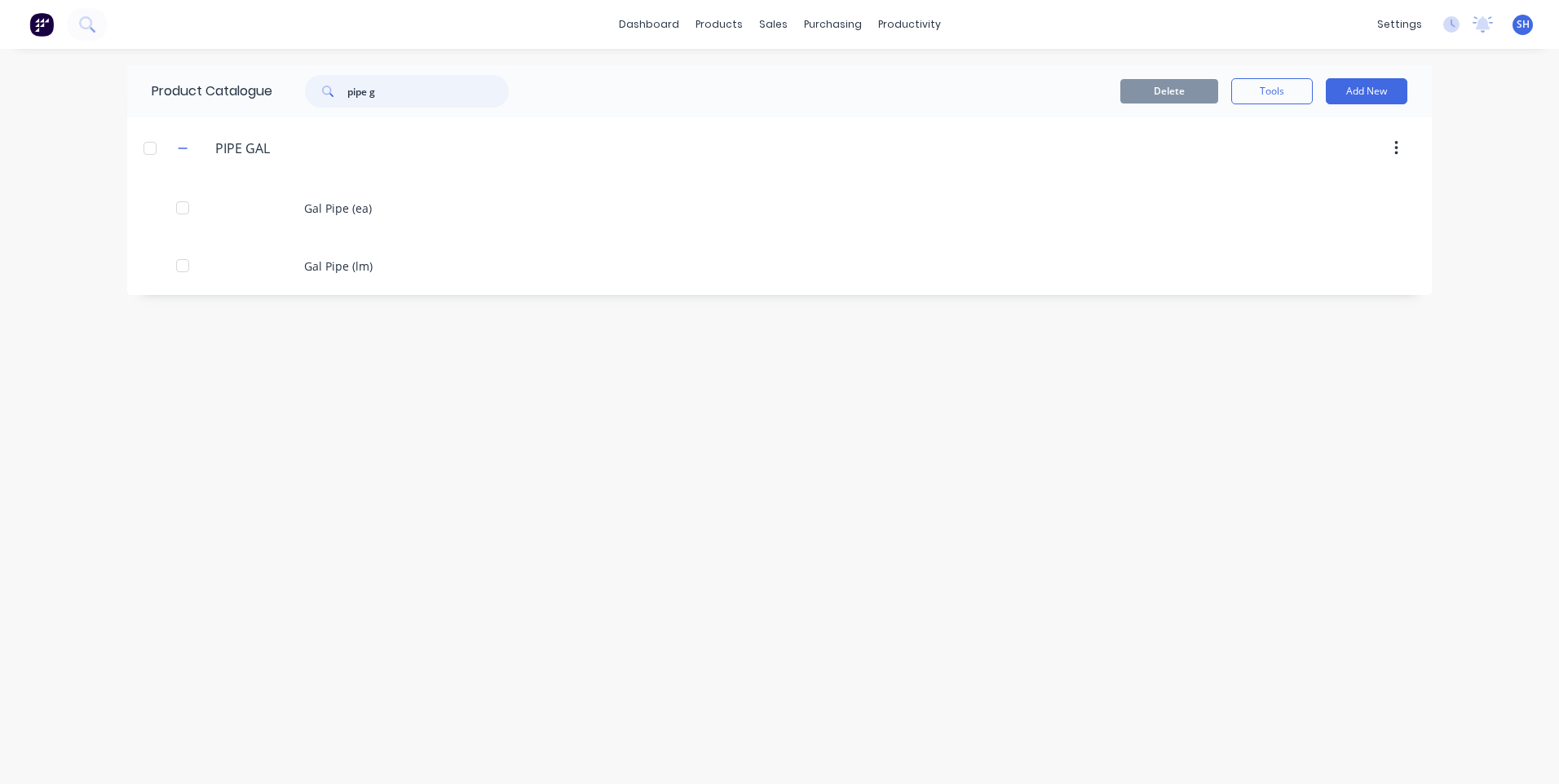
drag, startPoint x: 393, startPoint y: 93, endPoint x: 306, endPoint y: 97, distance: 87.1
click at [306, 97] on div "pipe g" at bounding box center [399, 91] width 220 height 32
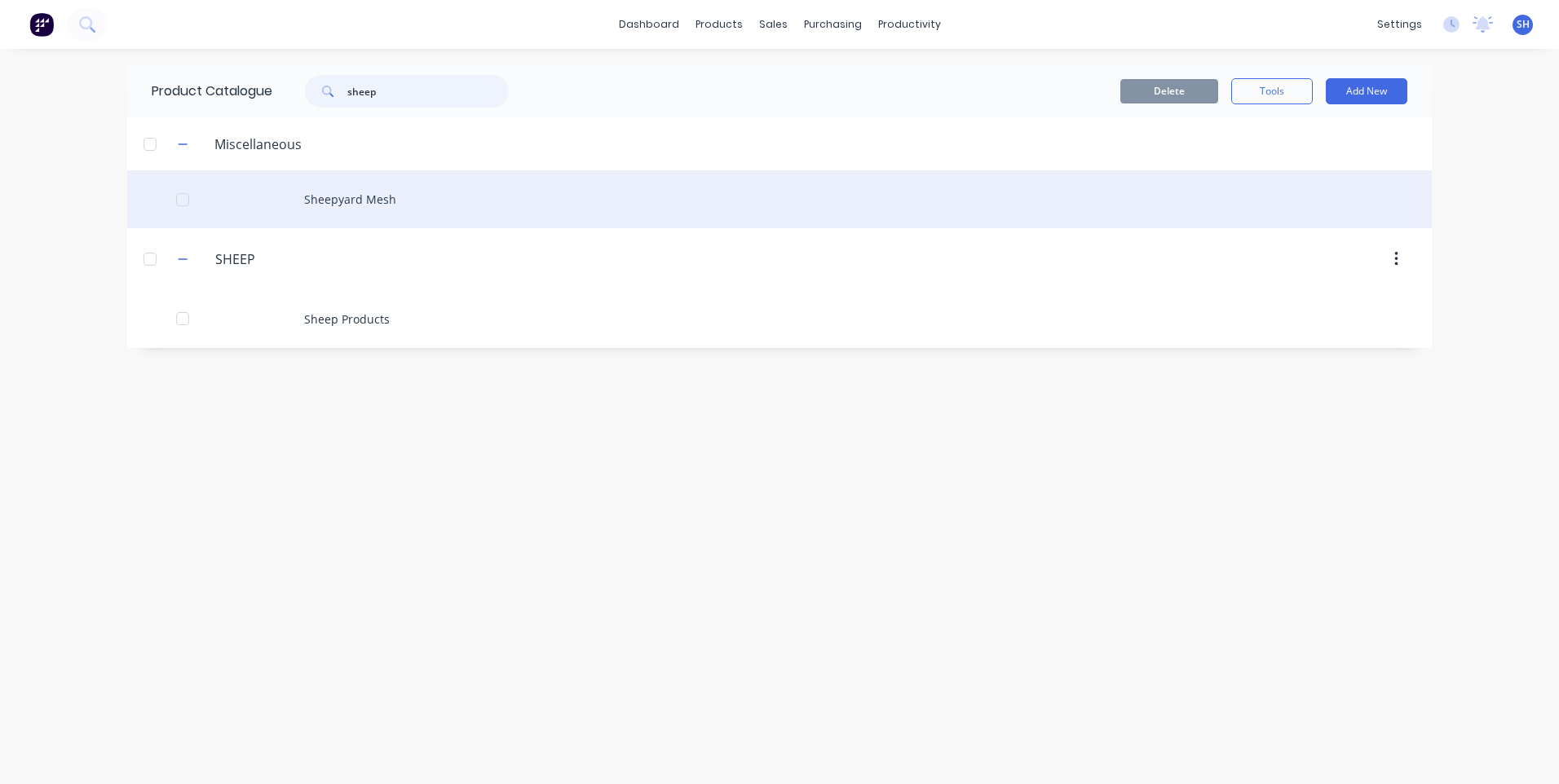
type input "sheep"
click at [367, 195] on div "Sheepyard Mesh" at bounding box center [779, 199] width 1305 height 58
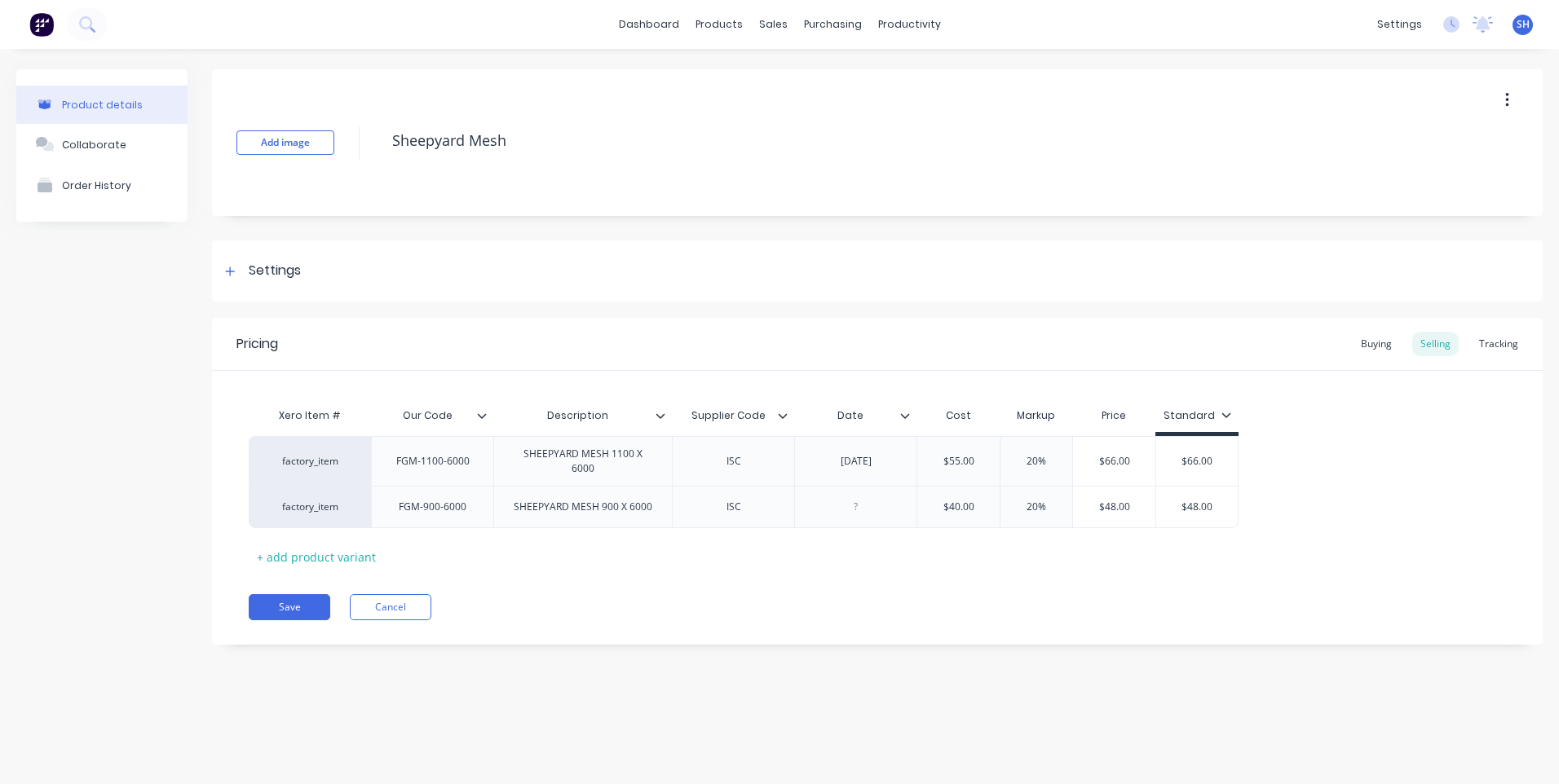
type textarea "x"
click at [858, 513] on div at bounding box center [856, 507] width 82 height 22
type textarea "x"
type input "$40.00"
type input "20%"
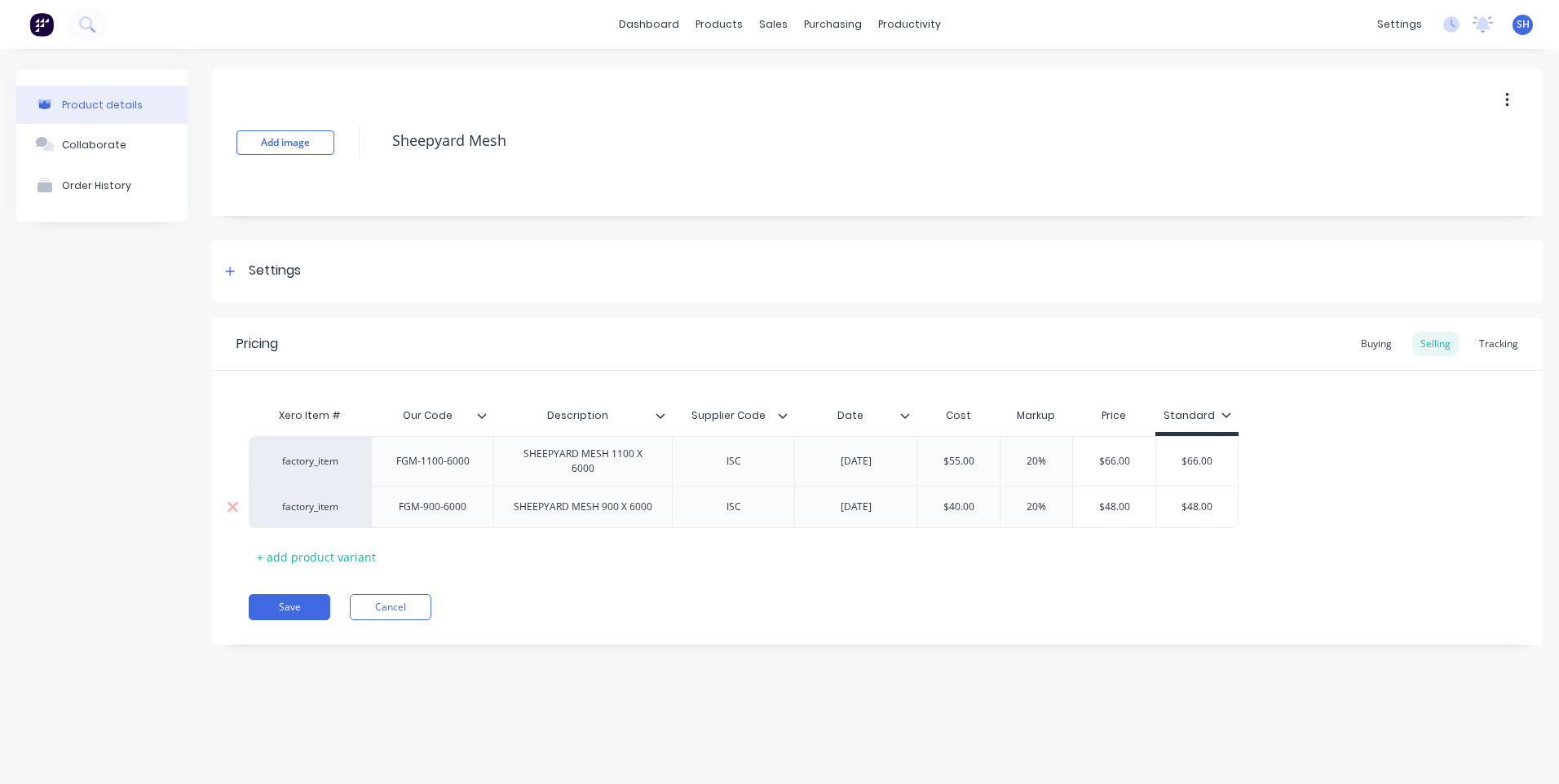
type input "$48.00"
click at [902, 416] on icon at bounding box center [905, 415] width 10 height 10
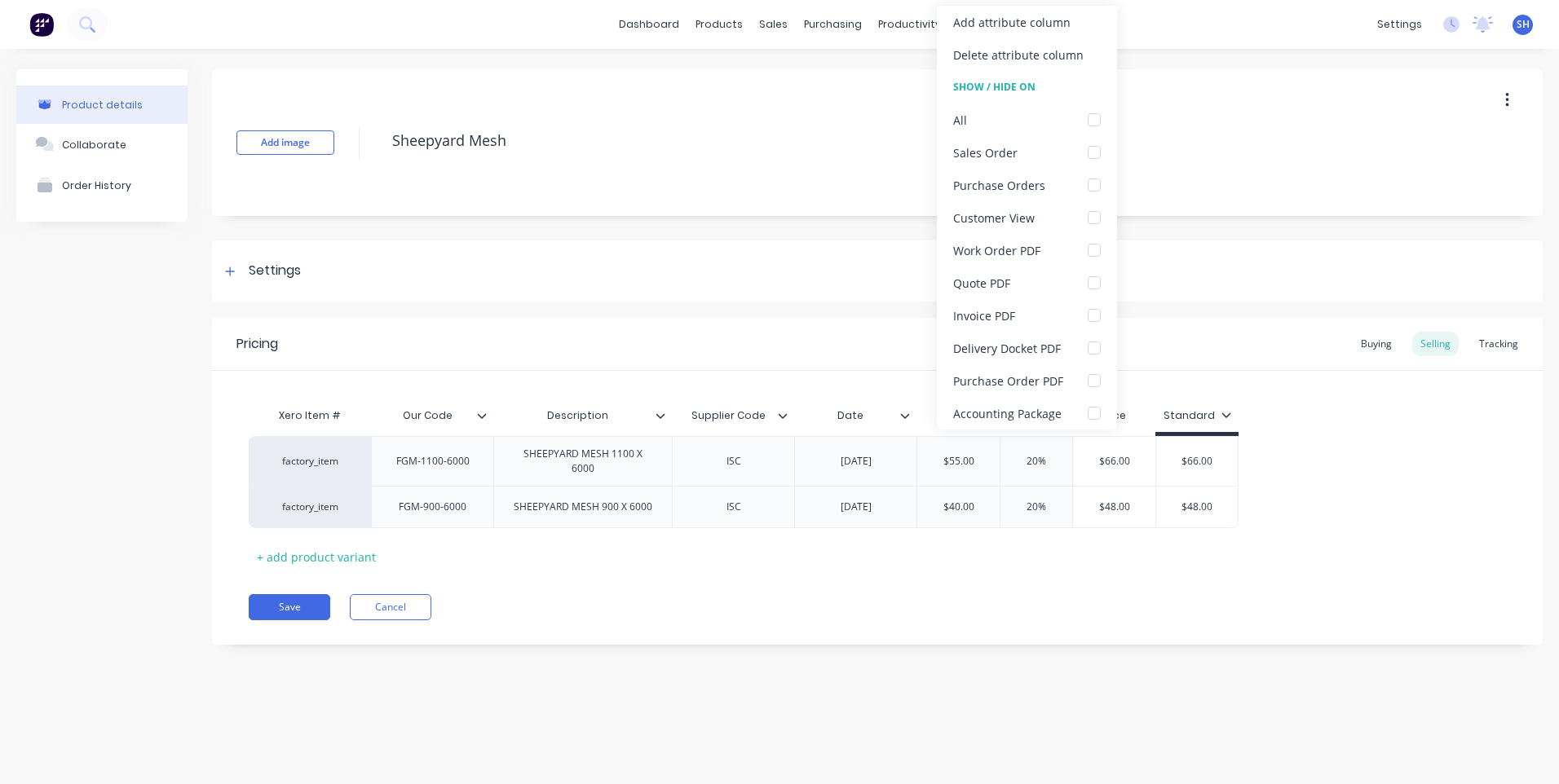
click at [902, 416] on icon at bounding box center [905, 415] width 10 height 10
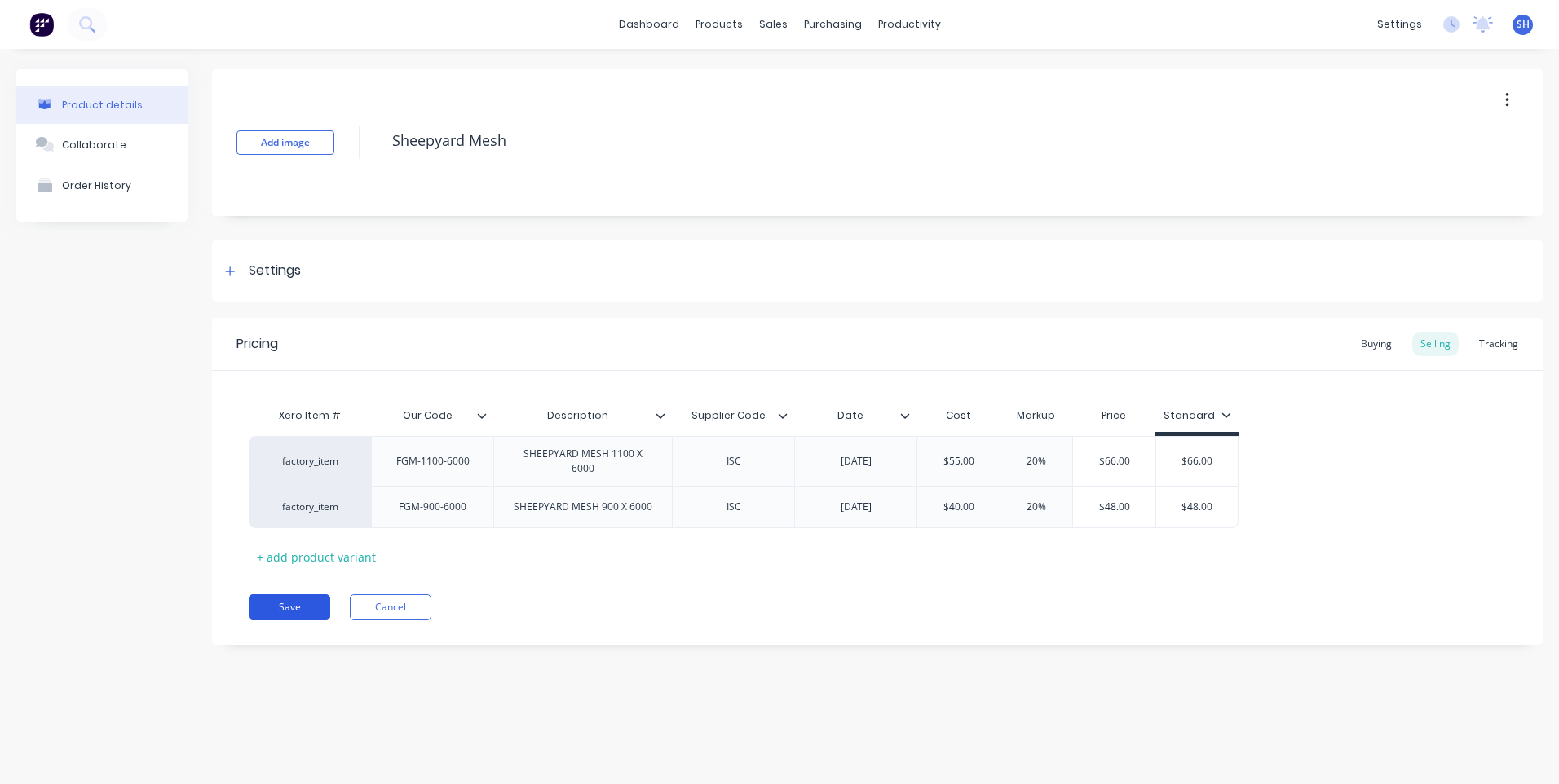
click at [289, 602] on button "Save" at bounding box center [289, 607] width 82 height 26
type textarea "x"
